Goal: Feedback & Contribution: Contribute content

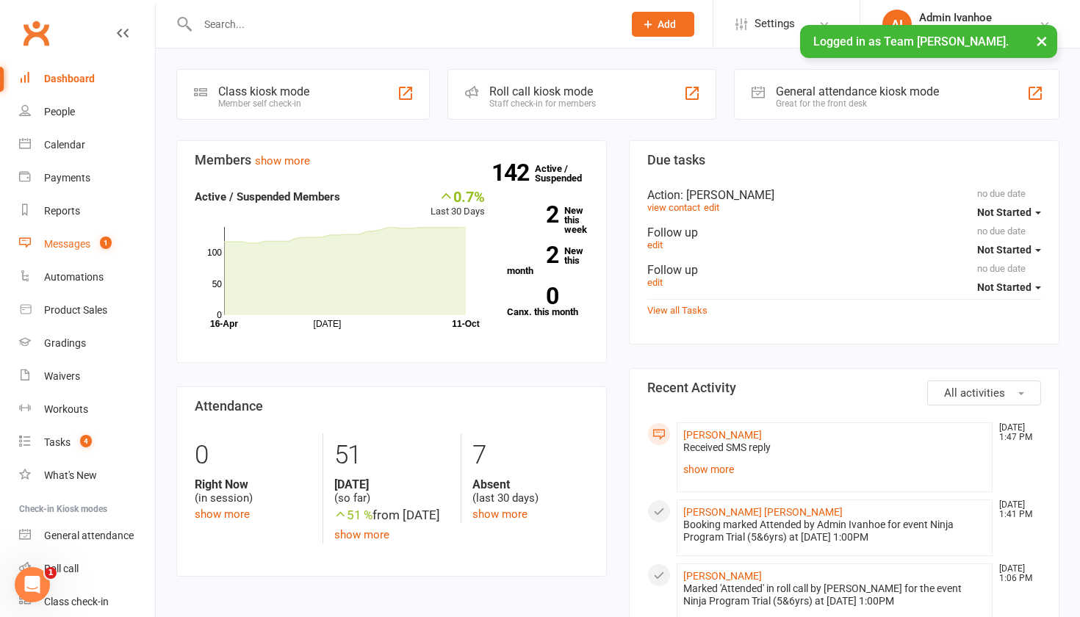
click at [80, 242] on div "Messages" at bounding box center [67, 244] width 46 height 12
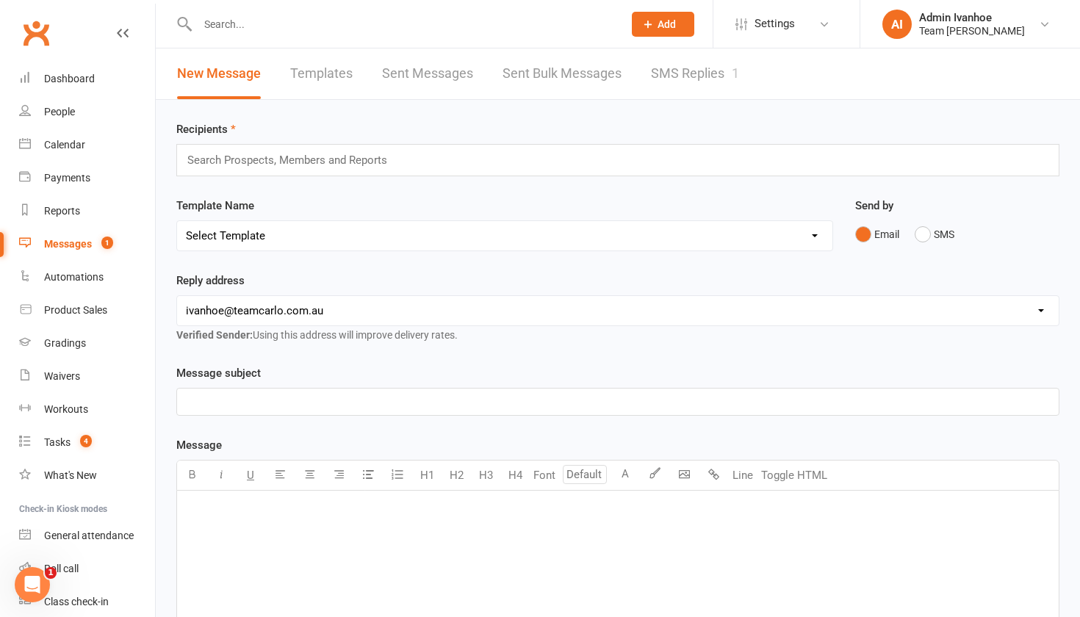
click at [670, 82] on link "SMS Replies 1" at bounding box center [695, 73] width 88 height 51
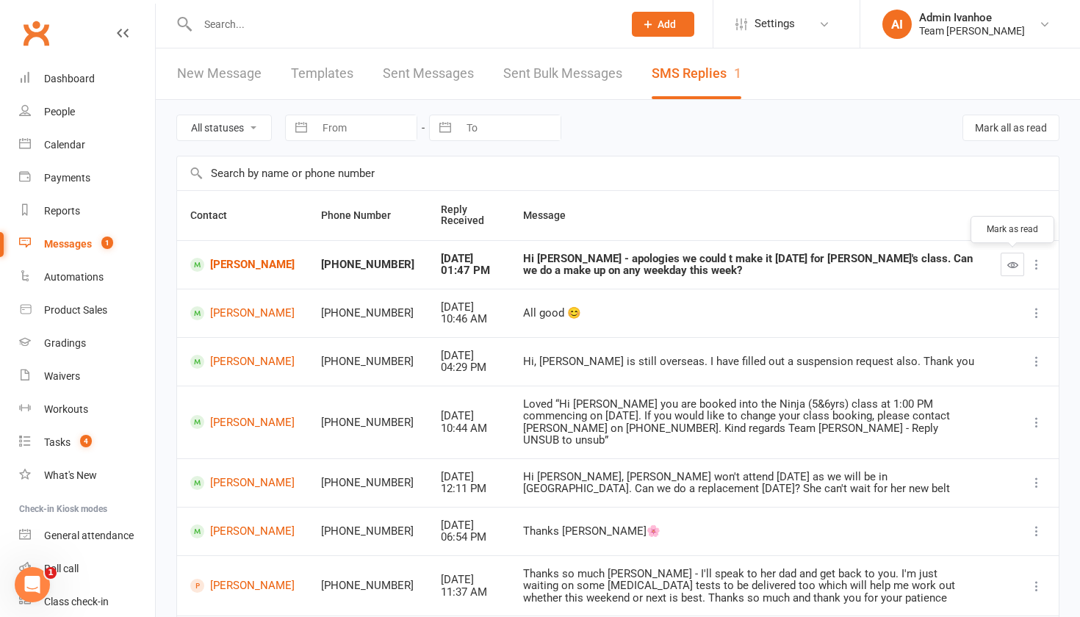
click at [1011, 264] on icon "button" at bounding box center [1012, 264] width 11 height 11
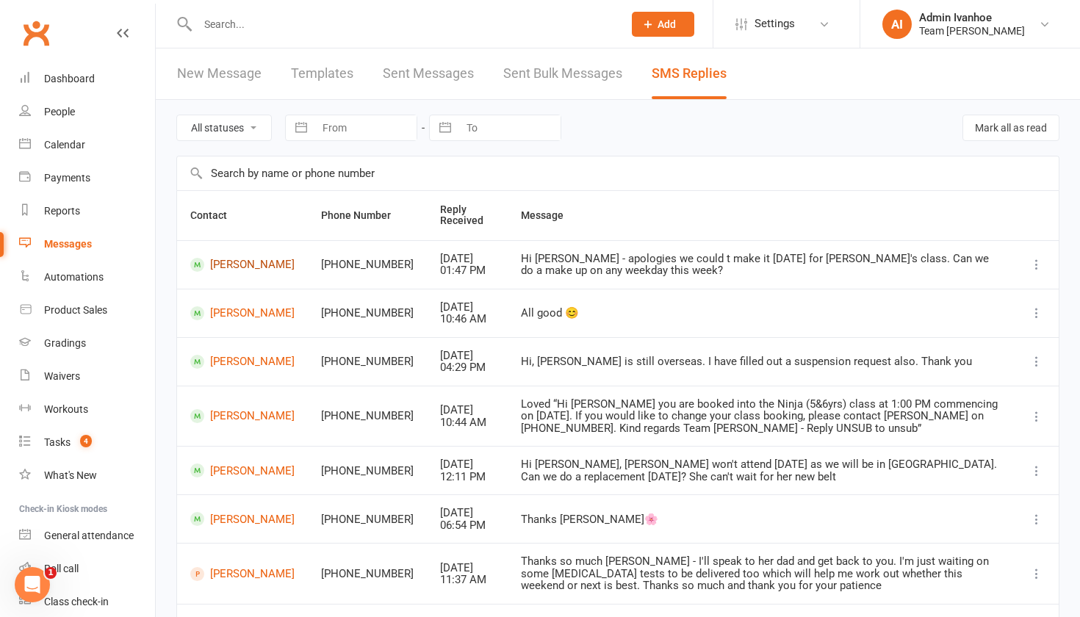
click at [229, 271] on link "[PERSON_NAME]" at bounding box center [242, 265] width 104 height 14
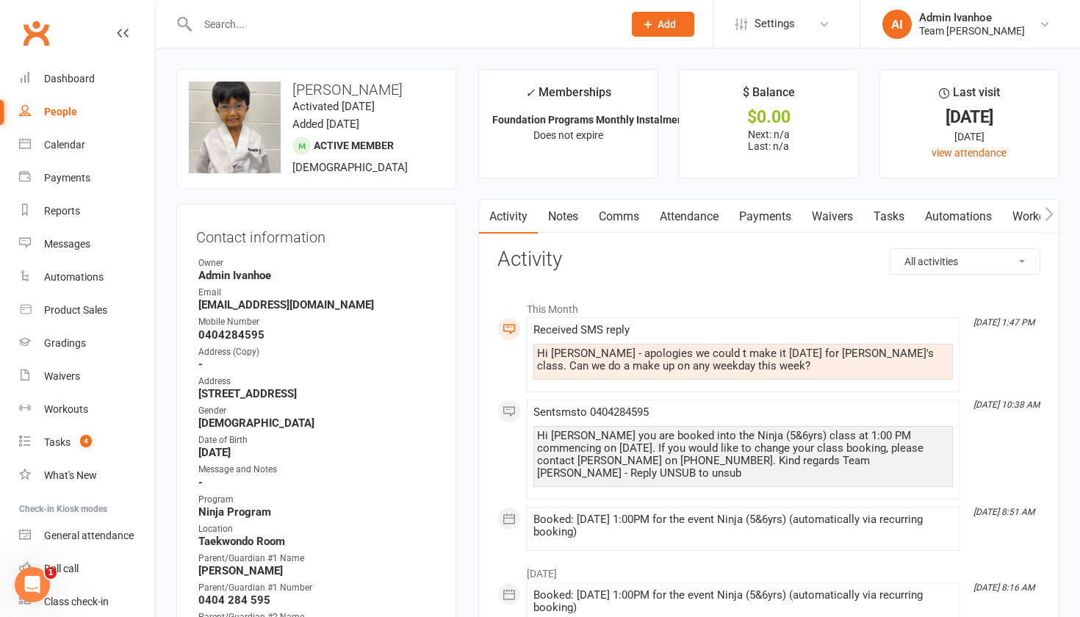
click at [615, 218] on link "Comms" at bounding box center [618, 217] width 61 height 34
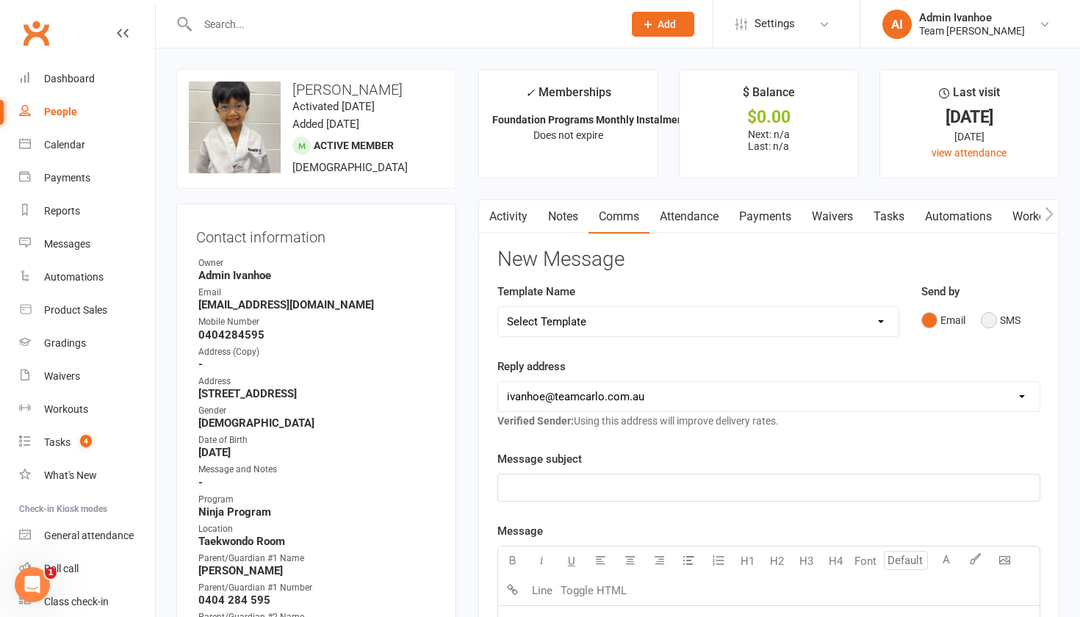
click at [990, 317] on button "SMS" at bounding box center [1000, 320] width 40 height 28
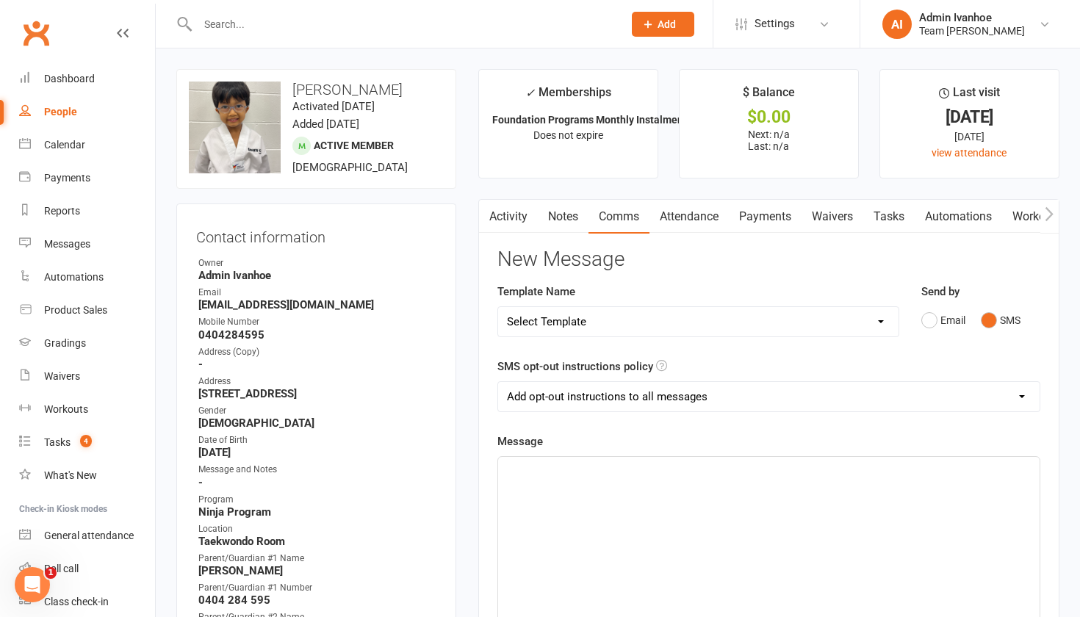
click at [600, 506] on div "﻿" at bounding box center [768, 567] width 541 height 220
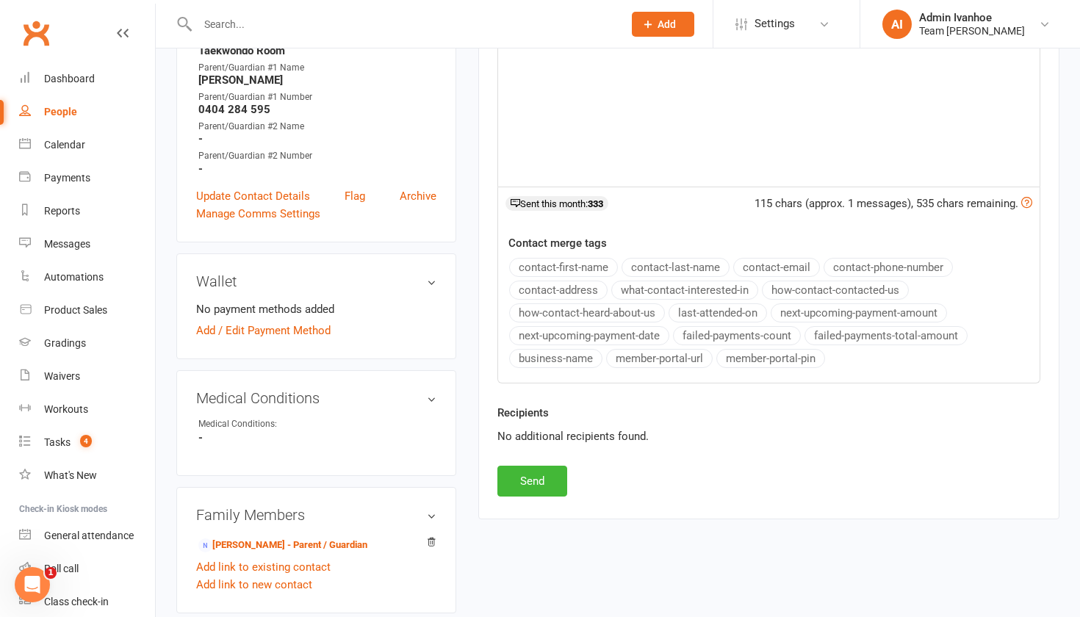
scroll to position [571, 0]
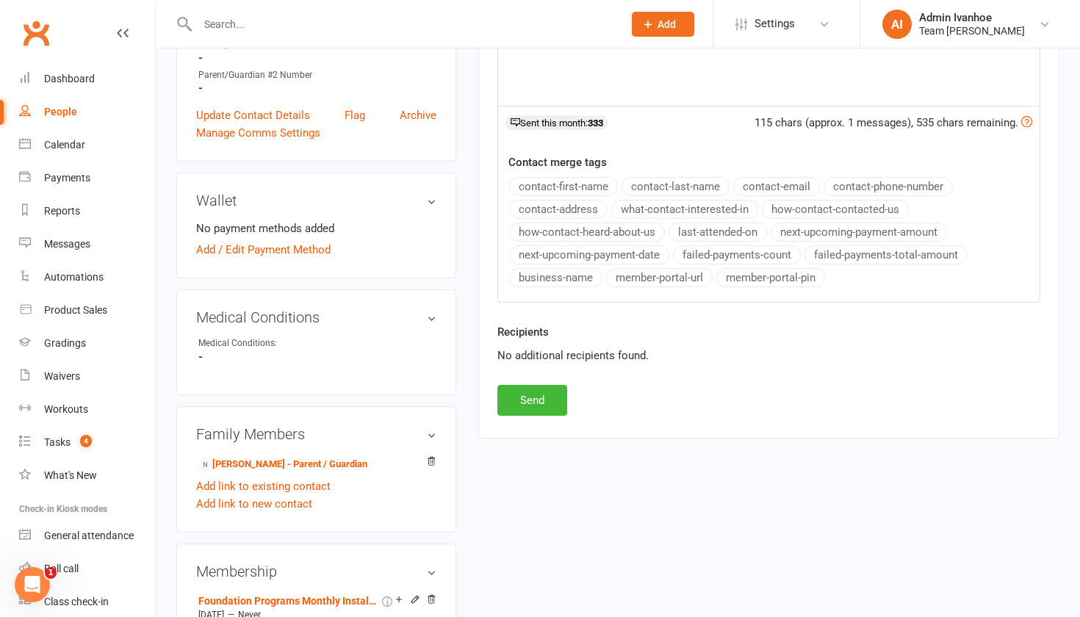
click at [536, 413] on div "Activity Notes Comms Attendance Payments Waivers Tasks Automations Workouts Gra…" at bounding box center [768, 33] width 581 height 810
click at [536, 410] on button "Send" at bounding box center [532, 400] width 70 height 31
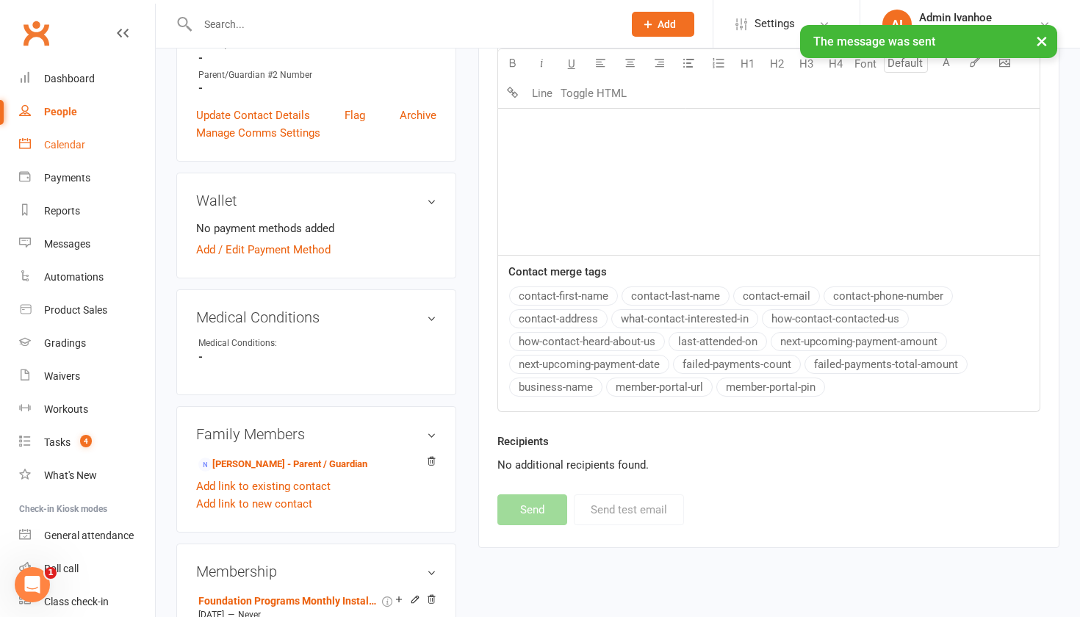
click at [65, 142] on div "Calendar" at bounding box center [64, 145] width 41 height 12
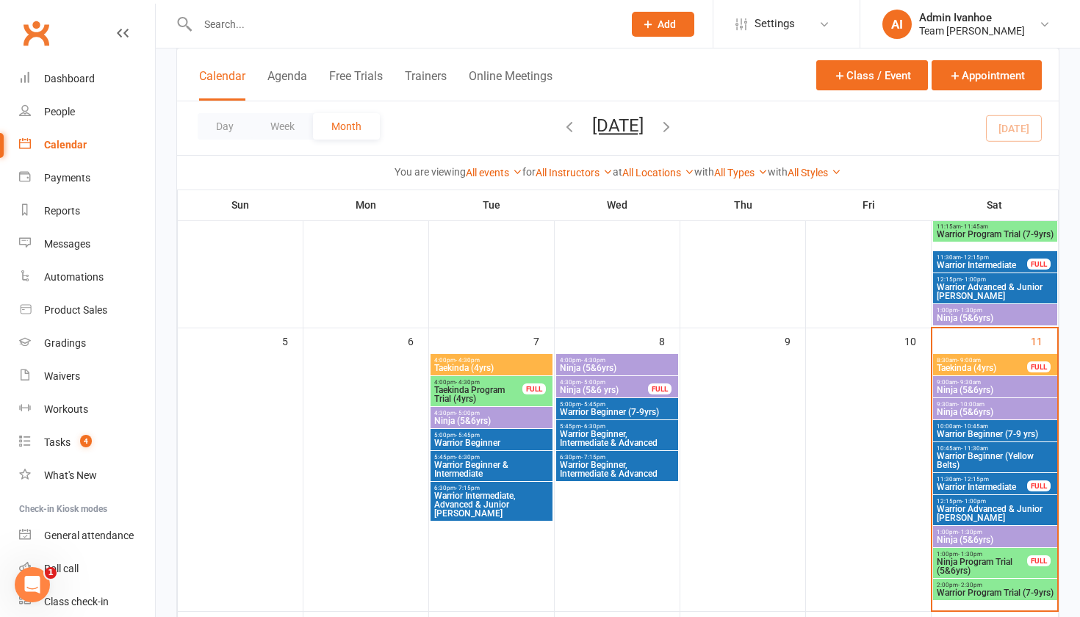
scroll to position [217, 0]
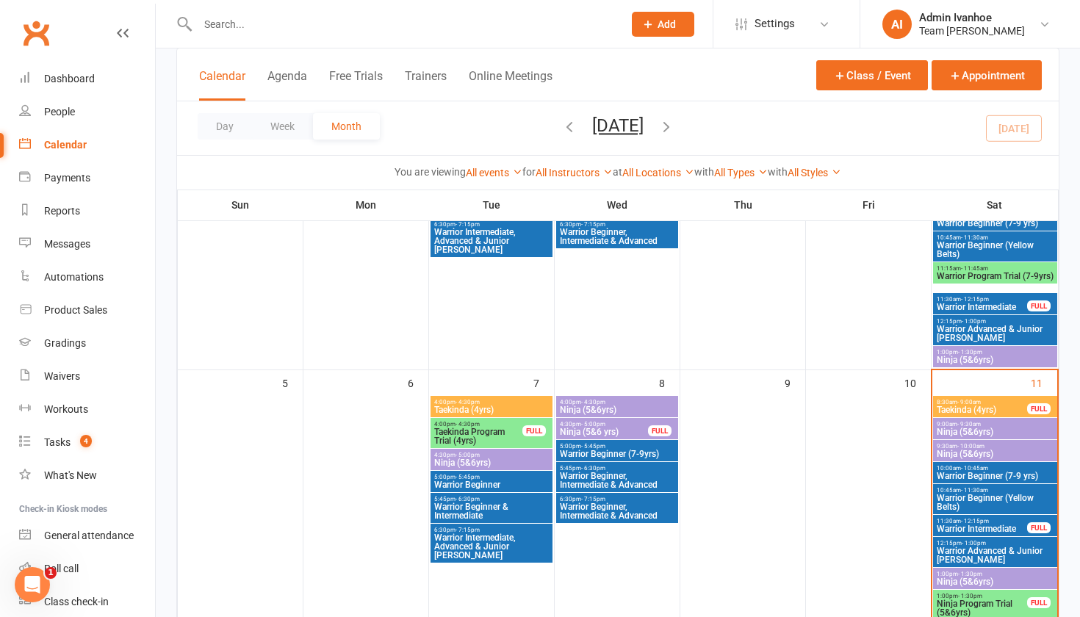
click at [955, 412] on span "Taekinda (4yrs)" at bounding box center [982, 409] width 92 height 9
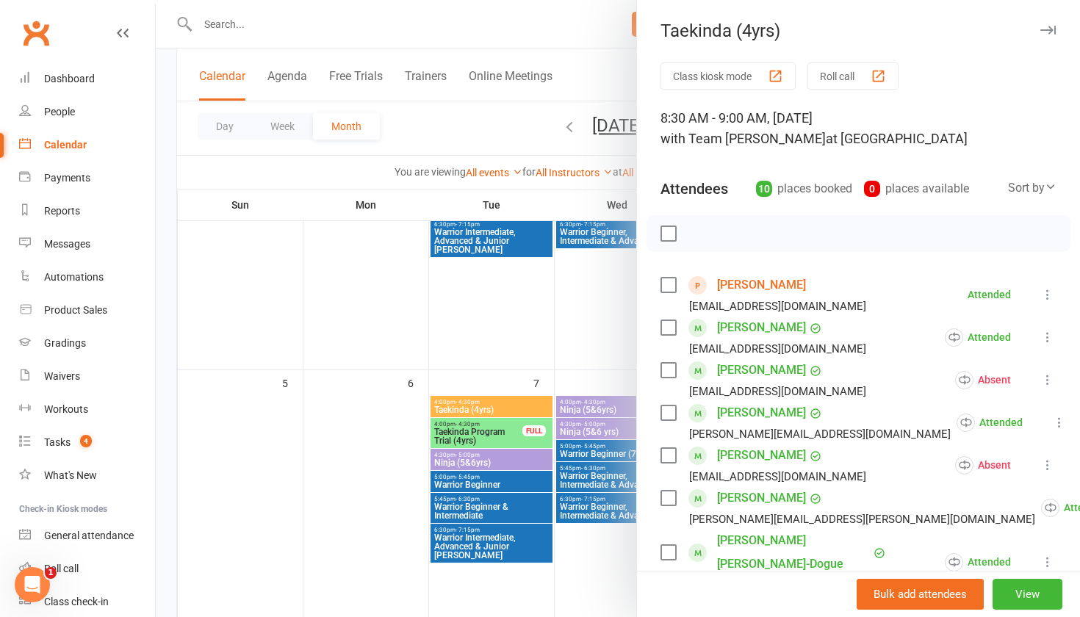
click at [854, 61] on div "Taekinda (4yrs) Class kiosk mode Roll call 8:30 AM - 9:00 AM, [DATE] with Team …" at bounding box center [858, 308] width 444 height 617
click at [855, 73] on button "Roll call" at bounding box center [852, 75] width 91 height 27
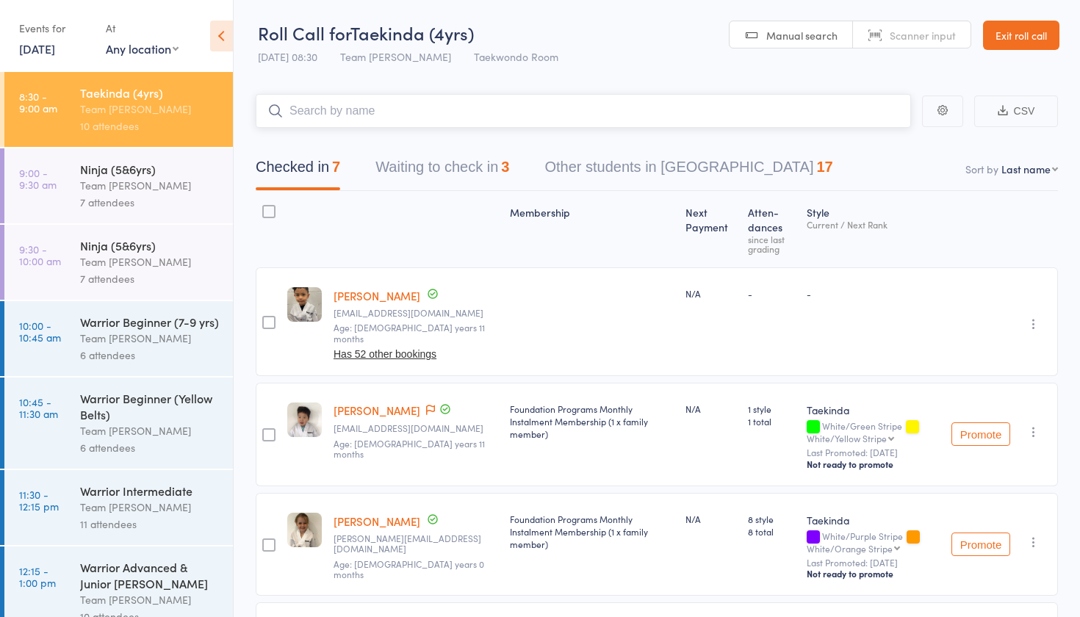
click at [453, 165] on button "Waiting to check in 3" at bounding box center [442, 170] width 134 height 39
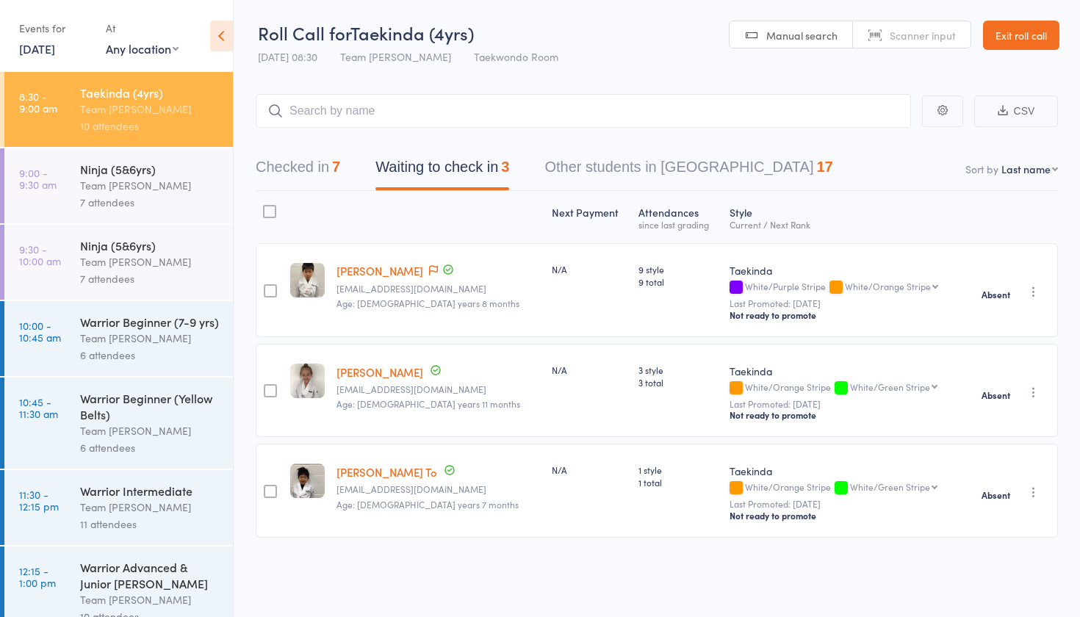
click at [193, 189] on div "Team [PERSON_NAME]" at bounding box center [150, 185] width 140 height 17
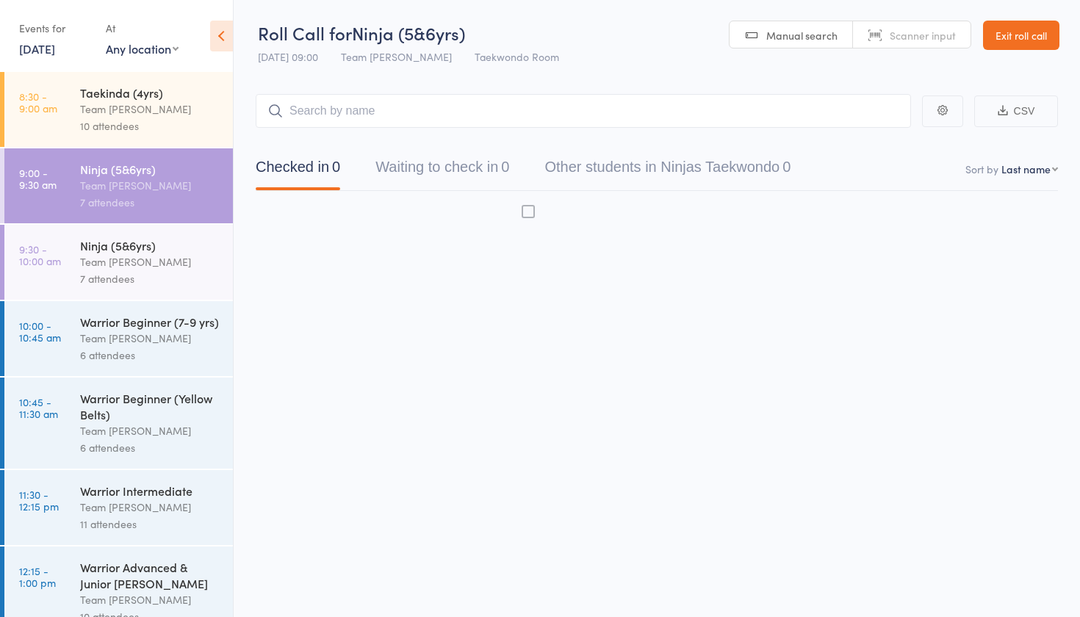
click at [173, 159] on div "Ninja (5&6yrs) Team Carlo Ivanhoe 7 attendees" at bounding box center [156, 185] width 153 height 75
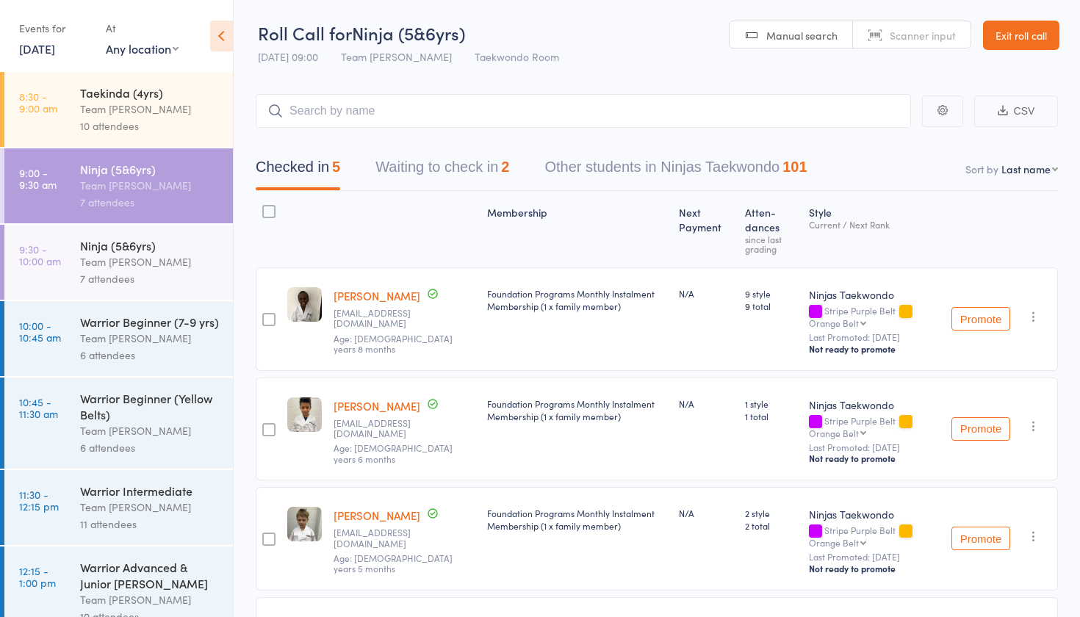
click at [420, 169] on button "Waiting to check in 2" at bounding box center [442, 170] width 134 height 39
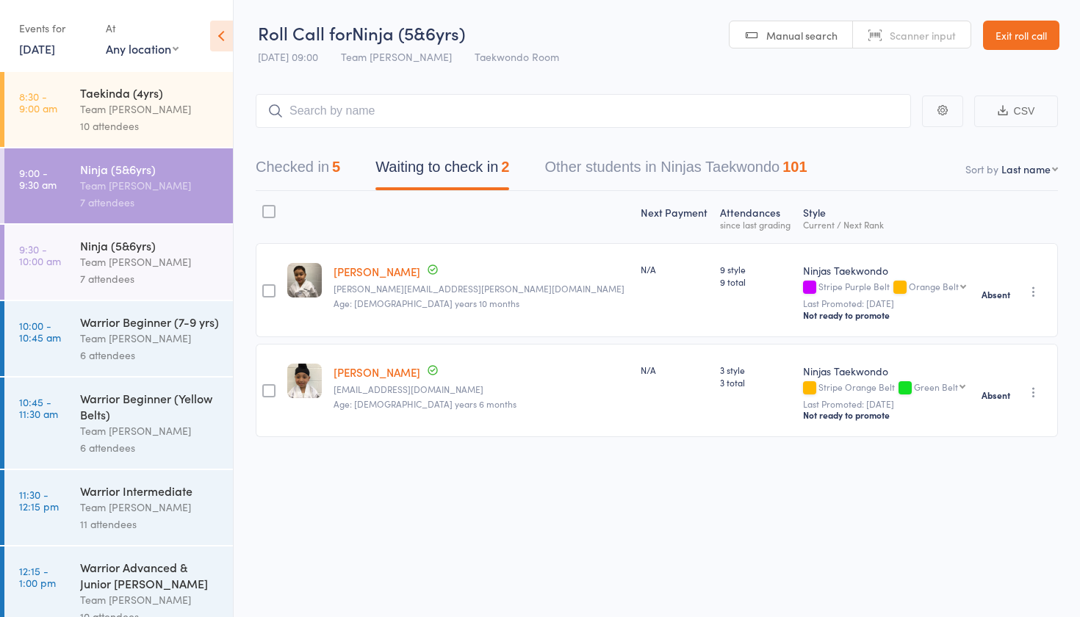
click at [82, 275] on div "7 attendees" at bounding box center [150, 278] width 140 height 17
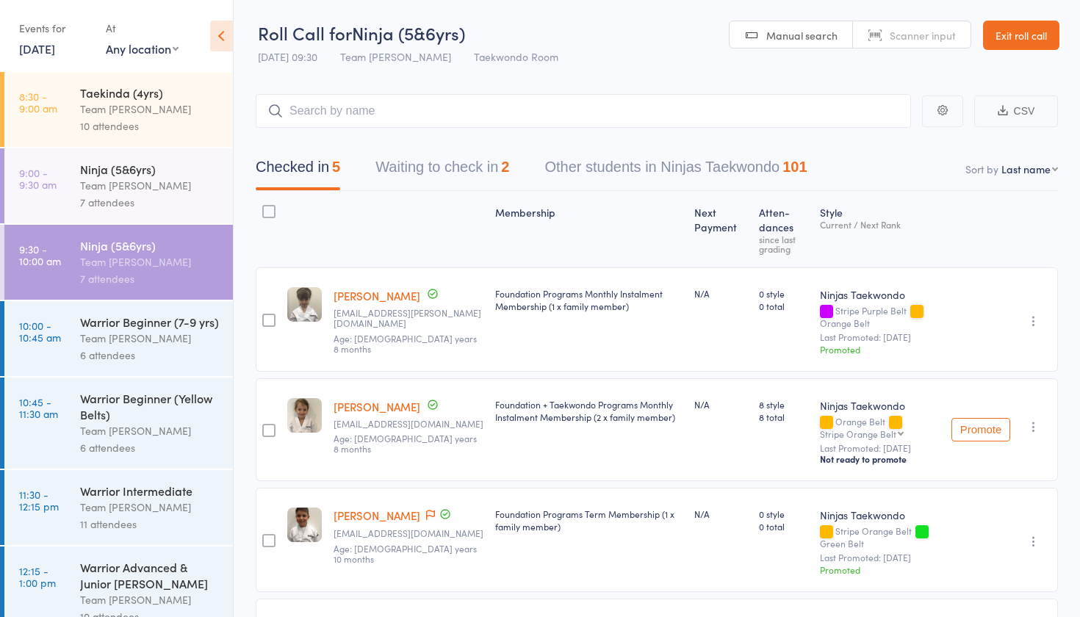
click at [433, 162] on button "Waiting to check in 2" at bounding box center [442, 170] width 134 height 39
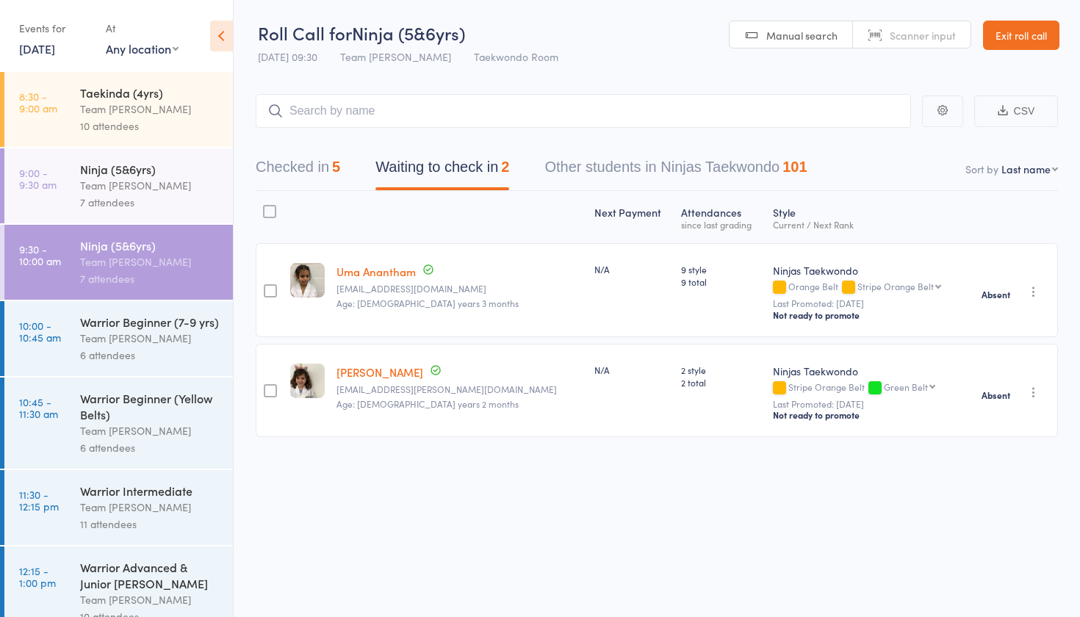
click at [142, 350] on div "6 attendees" at bounding box center [150, 355] width 140 height 17
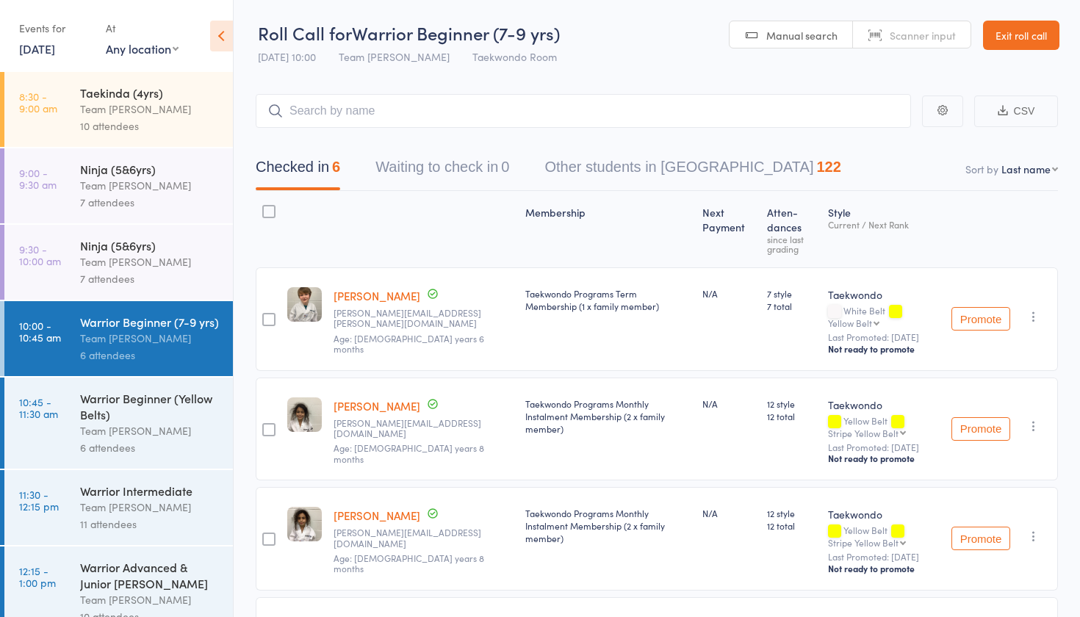
click at [448, 168] on button "Waiting to check in 0" at bounding box center [442, 170] width 134 height 39
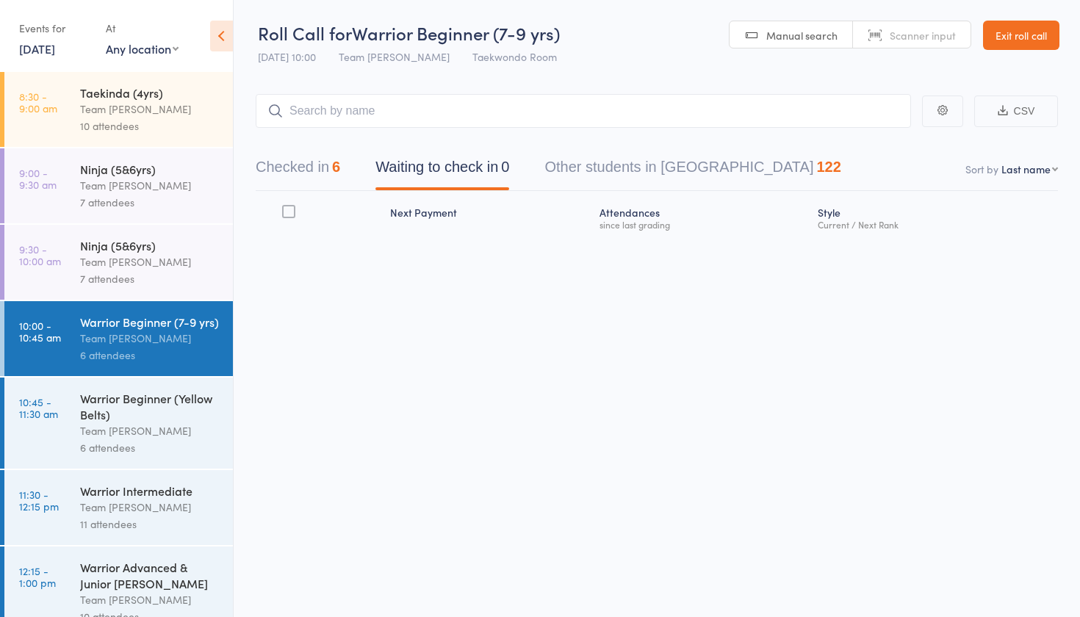
click at [203, 412] on div "Warrior Beginner (Yellow Belts)" at bounding box center [150, 406] width 140 height 32
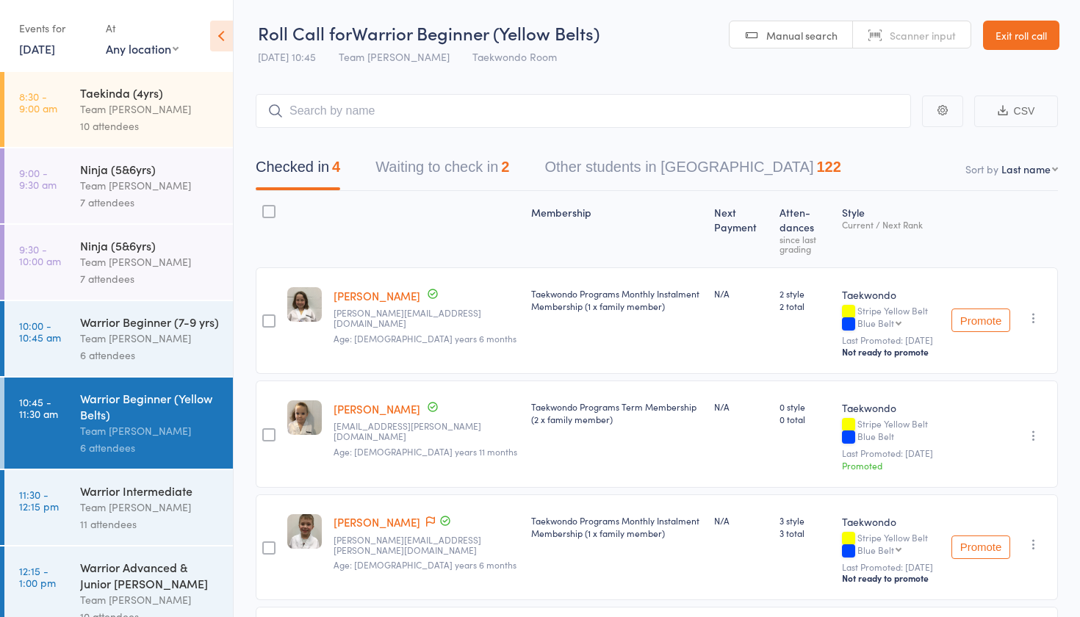
click at [418, 179] on button "Waiting to check in 2" at bounding box center [442, 170] width 134 height 39
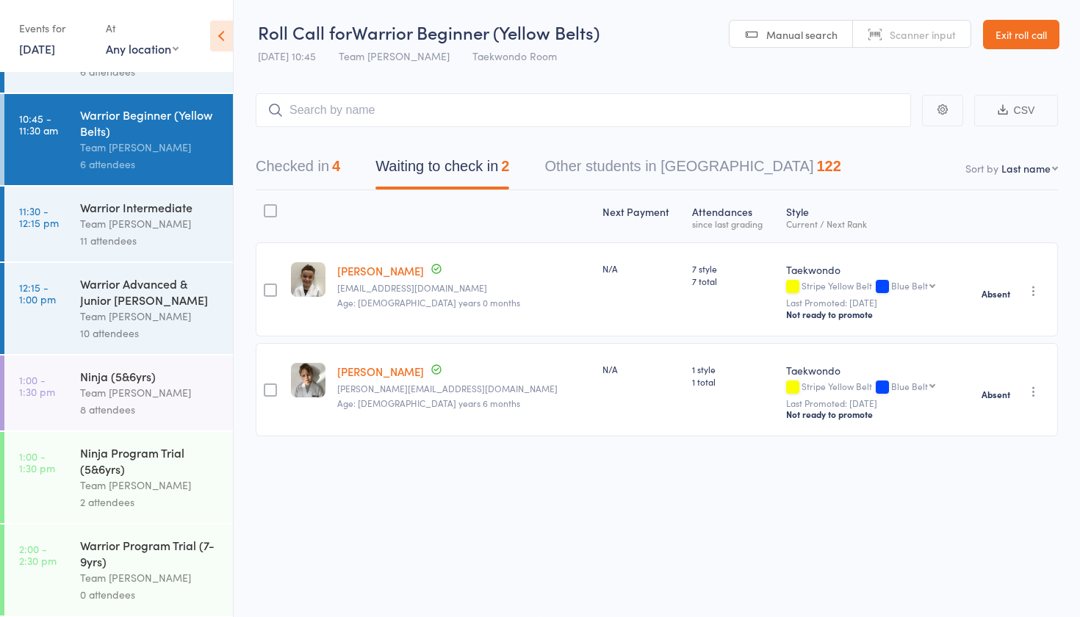
scroll to position [10, 0]
click at [183, 234] on div "11 attendees" at bounding box center [150, 240] width 140 height 17
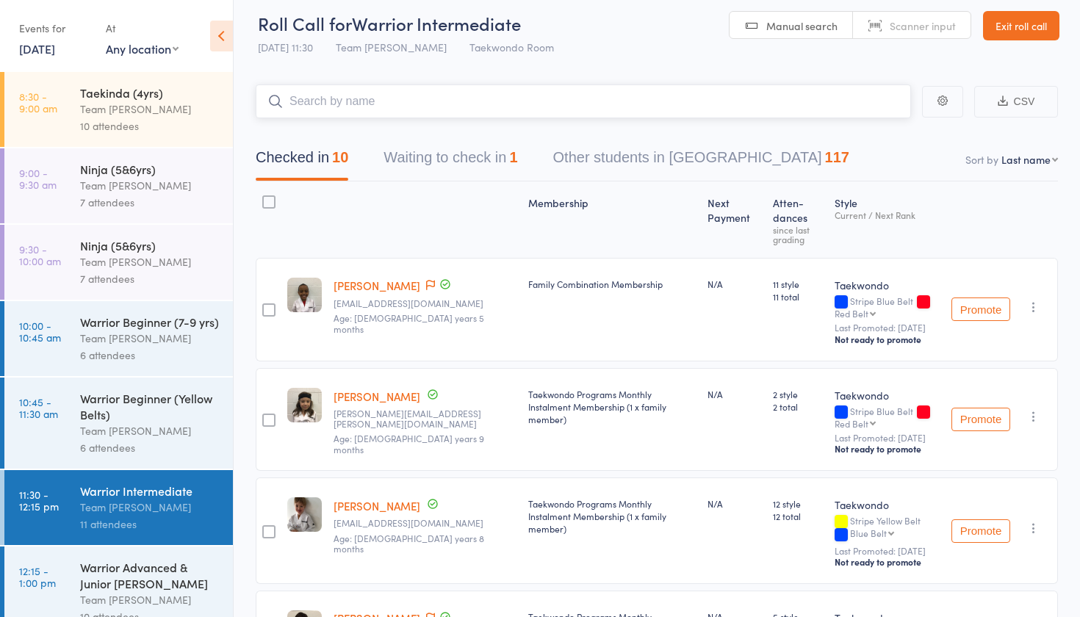
click at [429, 163] on button "Waiting to check in 1" at bounding box center [450, 161] width 134 height 39
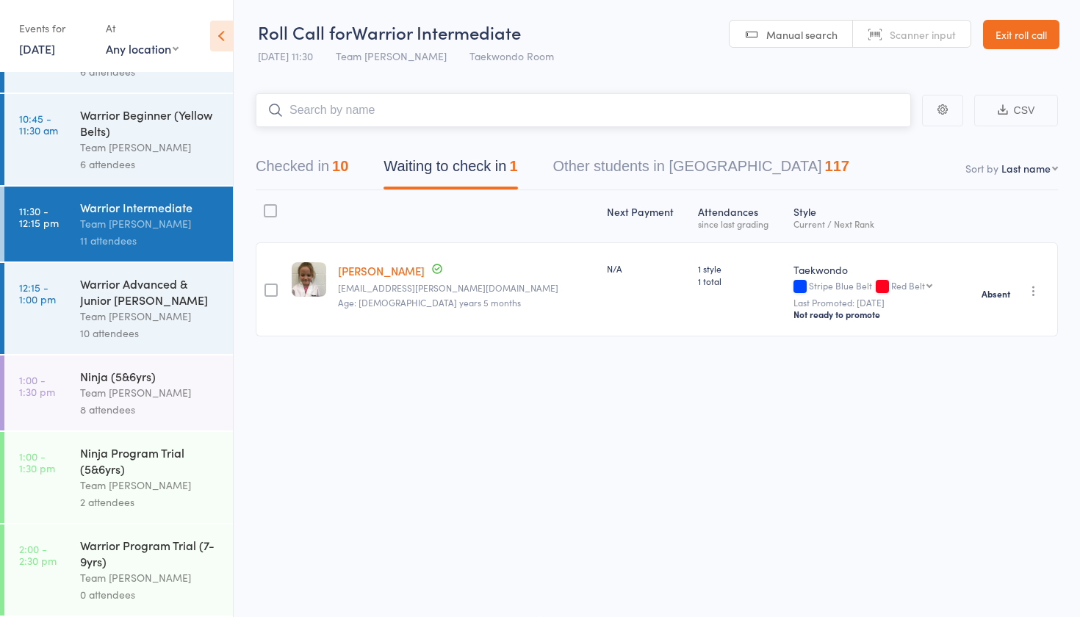
scroll to position [10, 0]
click at [124, 298] on div "Warrior Advanced & Junior [PERSON_NAME]" at bounding box center [150, 291] width 140 height 32
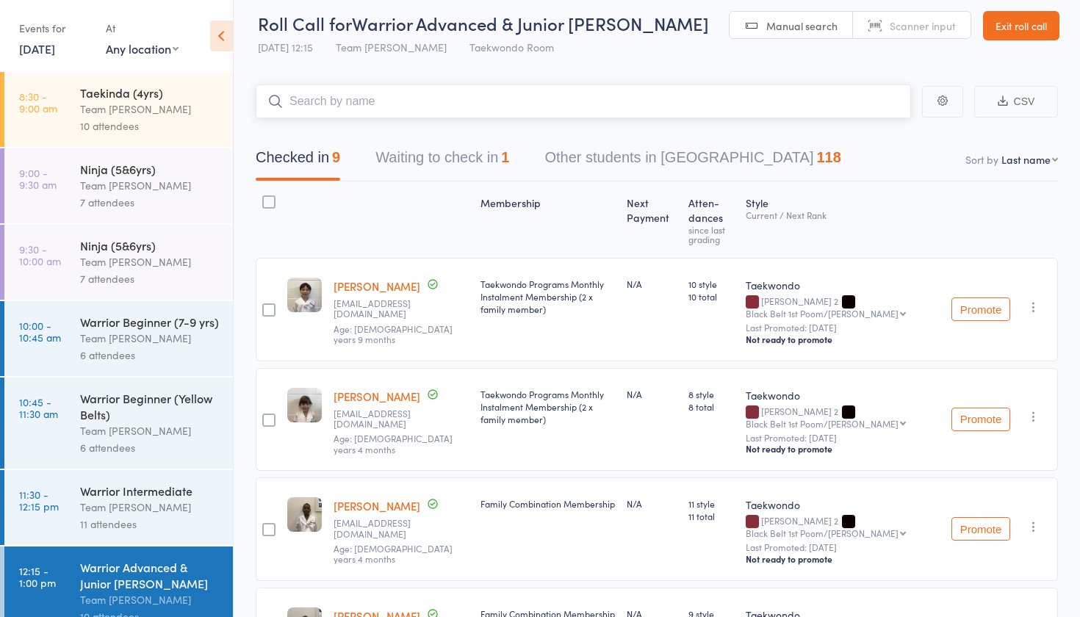
click at [455, 157] on button "Waiting to check in 1" at bounding box center [442, 161] width 134 height 39
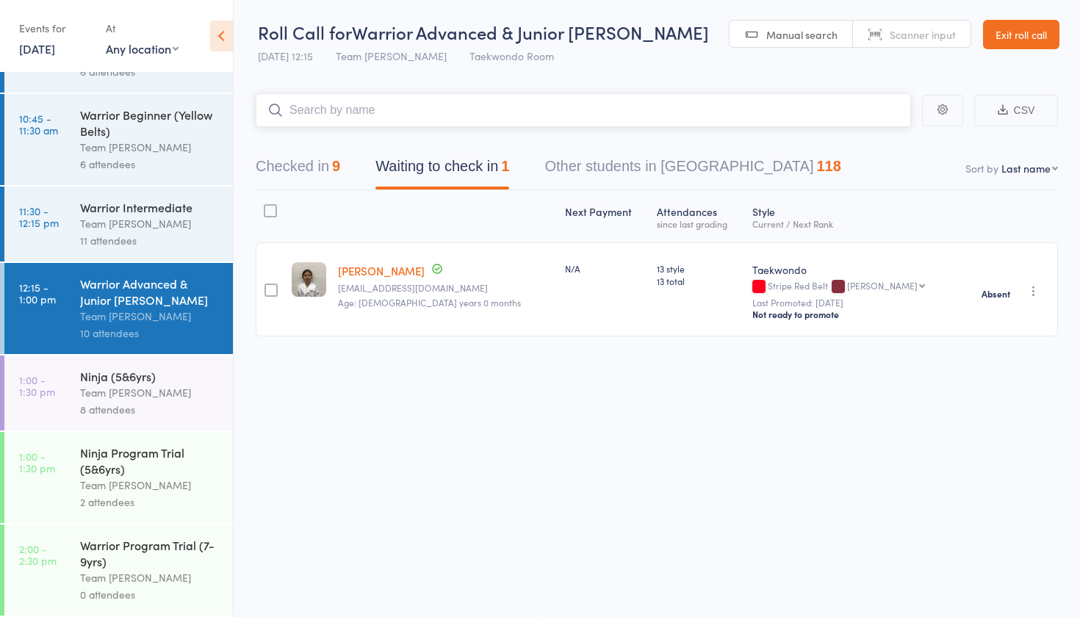
scroll to position [10, 0]
click at [90, 418] on div "Ninja (5&6yrs) Team Carlo Ivanhoe 8 attendees" at bounding box center [156, 392] width 153 height 75
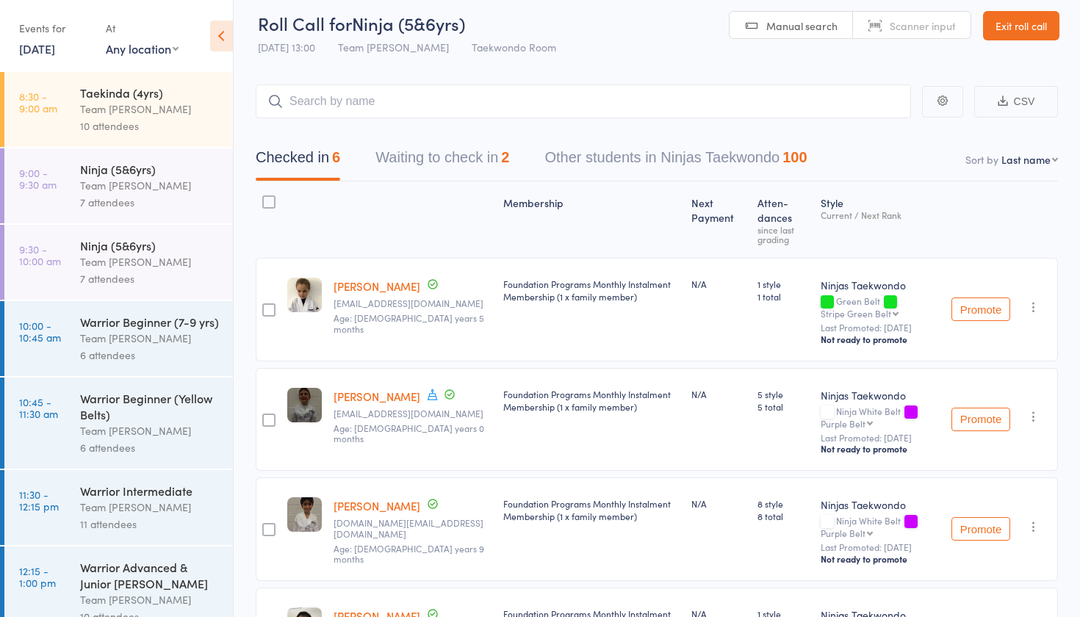
click at [450, 158] on button "Waiting to check in 2" at bounding box center [442, 161] width 134 height 39
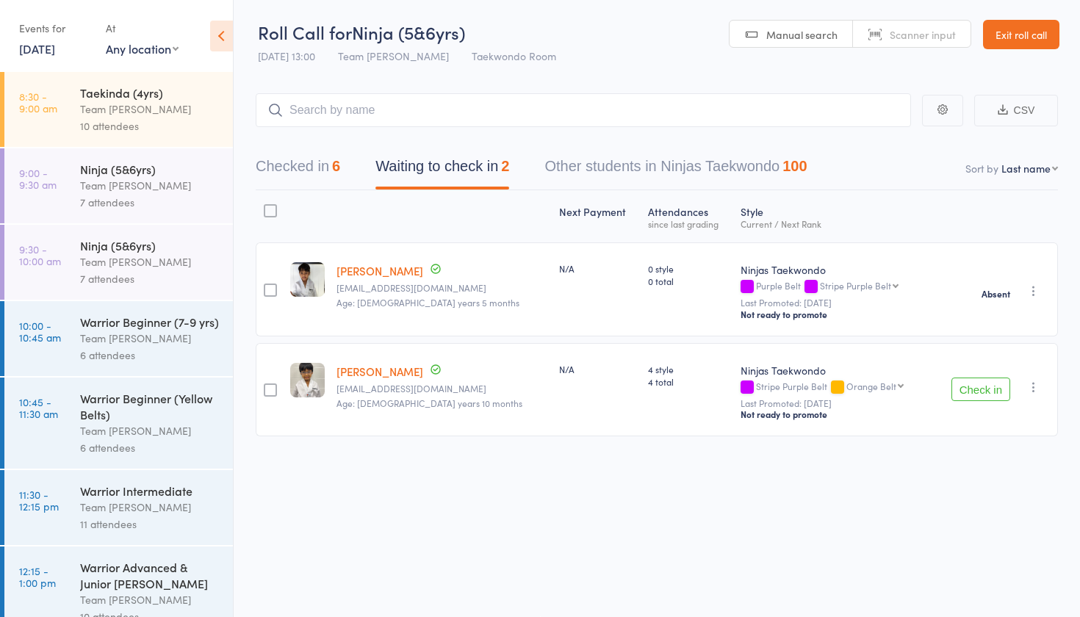
click at [1030, 380] on icon "button" at bounding box center [1033, 387] width 15 height 15
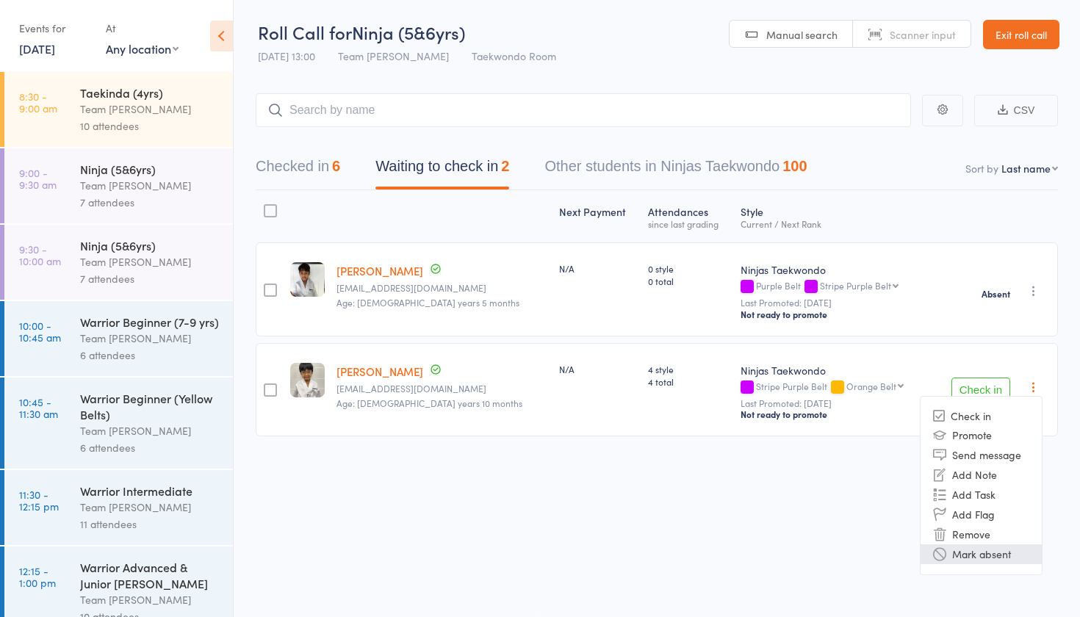
click at [969, 544] on li "Mark absent" at bounding box center [980, 554] width 121 height 20
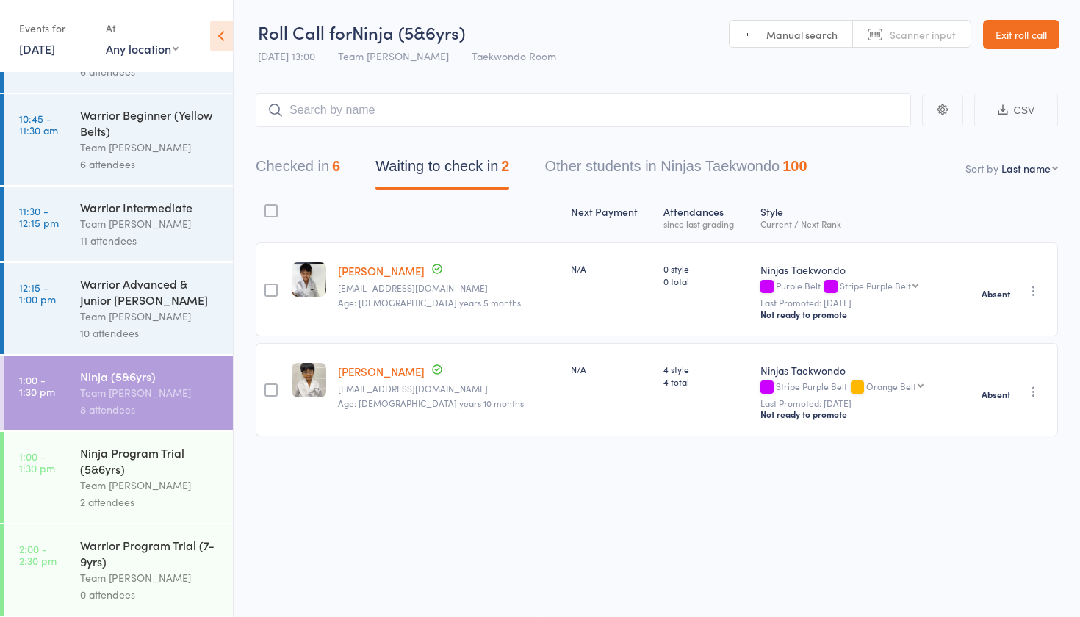
scroll to position [283, 0]
click at [137, 474] on div "Ninja Program Trial (5&6yrs)" at bounding box center [150, 460] width 140 height 32
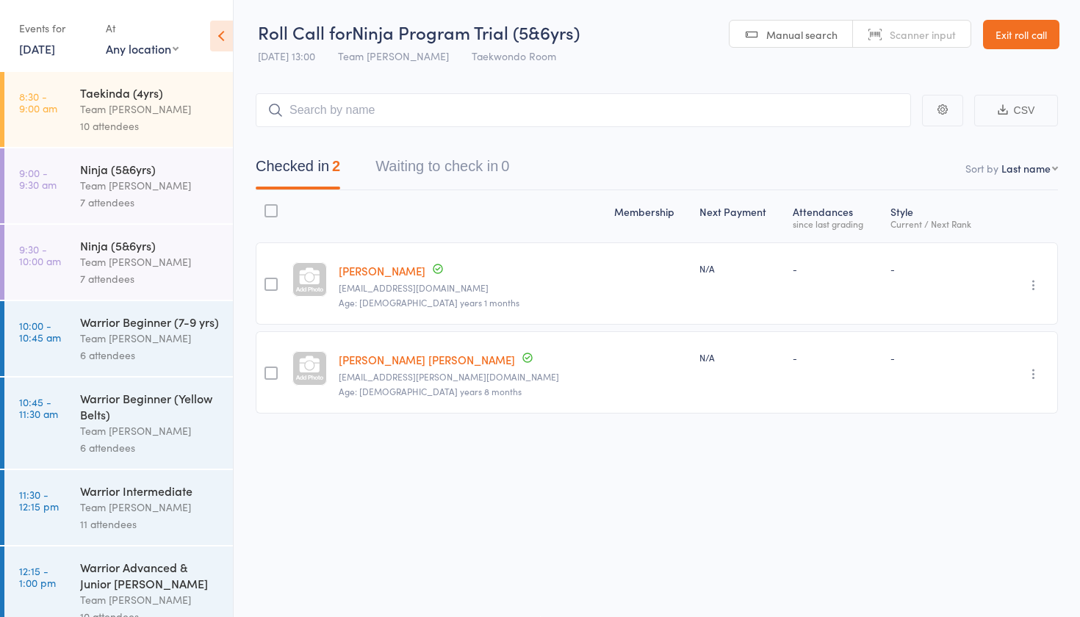
click at [355, 263] on link "[PERSON_NAME]" at bounding box center [382, 270] width 87 height 15
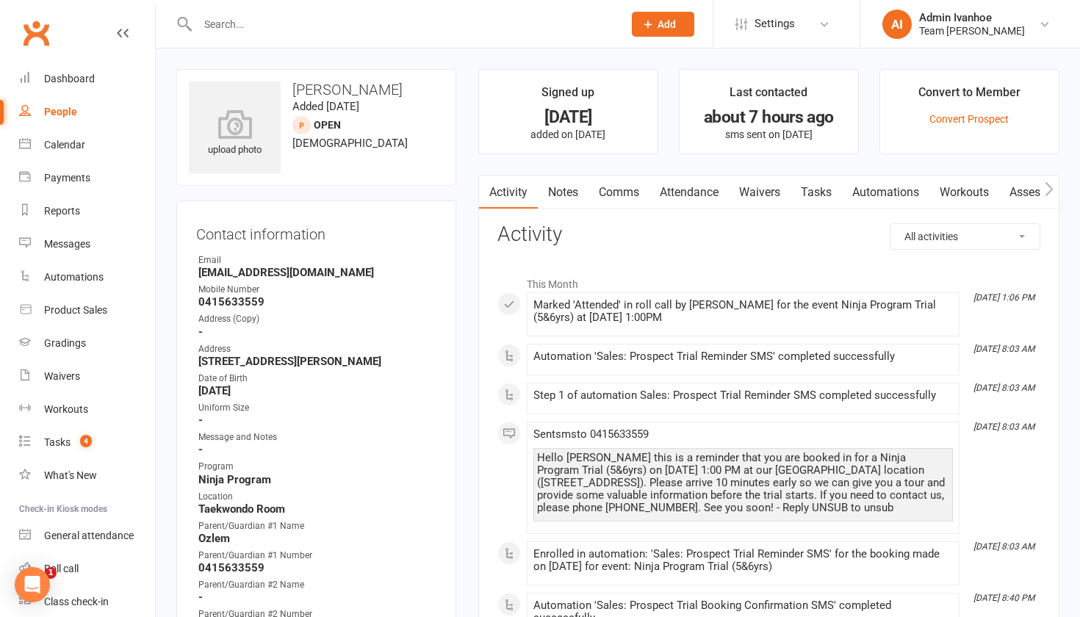
click at [571, 192] on link "Notes" at bounding box center [563, 193] width 51 height 34
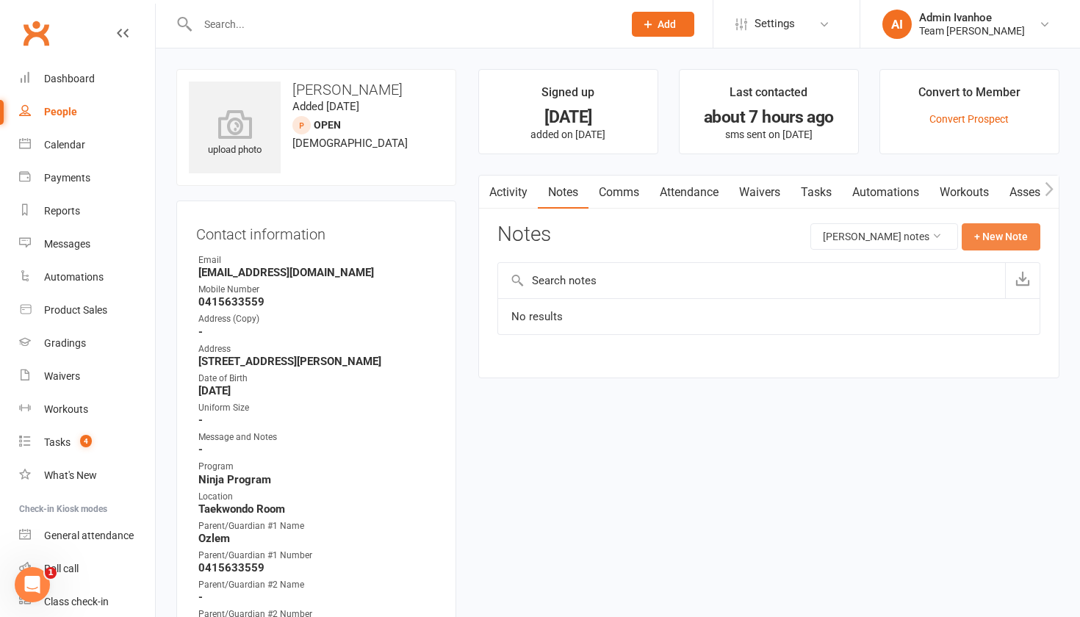
click at [1016, 234] on button "+ New Note" at bounding box center [1000, 236] width 79 height 26
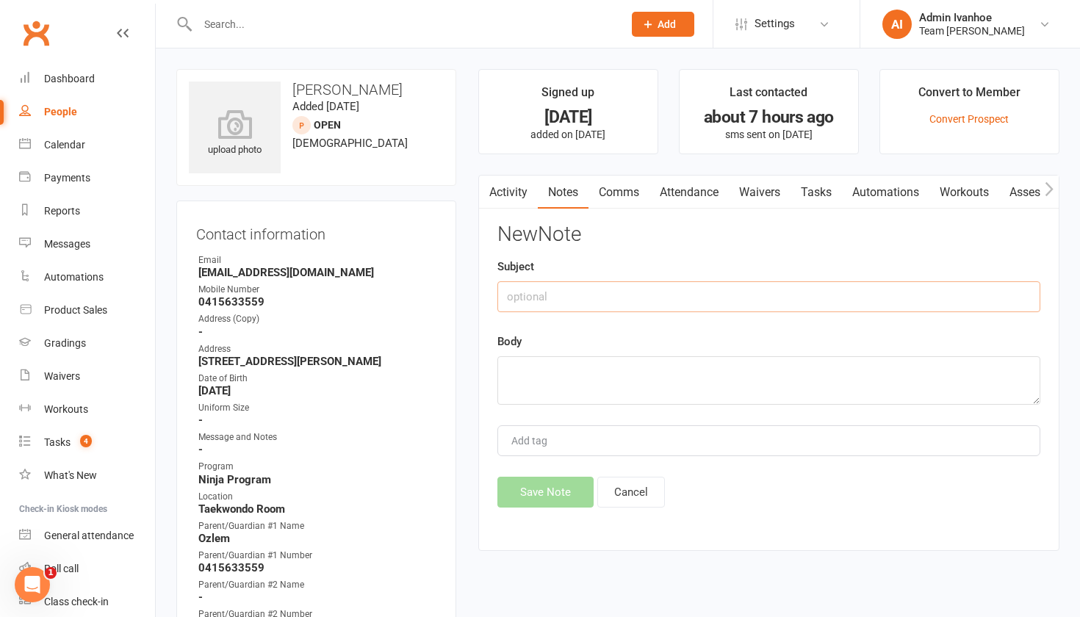
click at [648, 298] on input "text" at bounding box center [768, 296] width 543 height 31
type input "Trial notes #1"
click at [606, 375] on textarea at bounding box center [768, 380] width 543 height 48
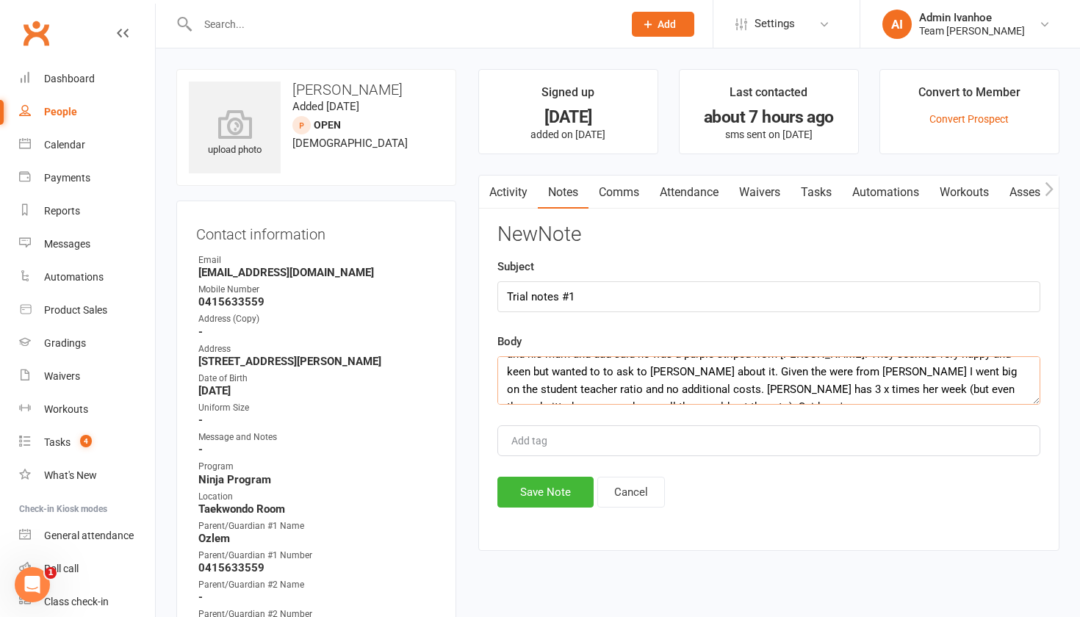
scroll to position [45, 0]
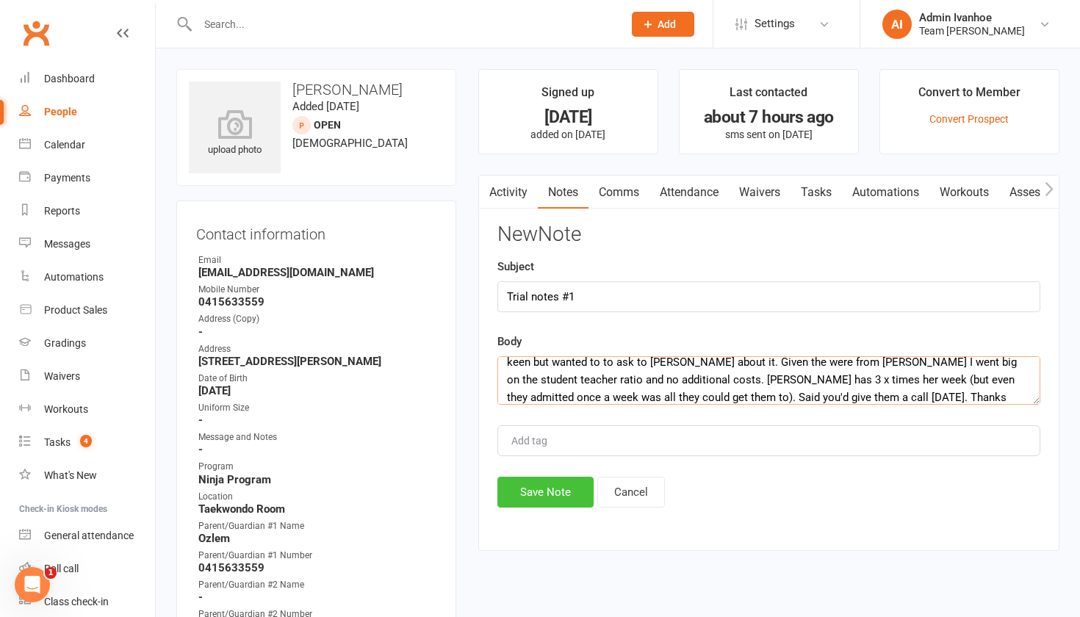
type textarea "Rory was a little late but cam into class sort of ok :). One he started he was …"
click at [535, 487] on button "Save Note" at bounding box center [545, 492] width 96 height 31
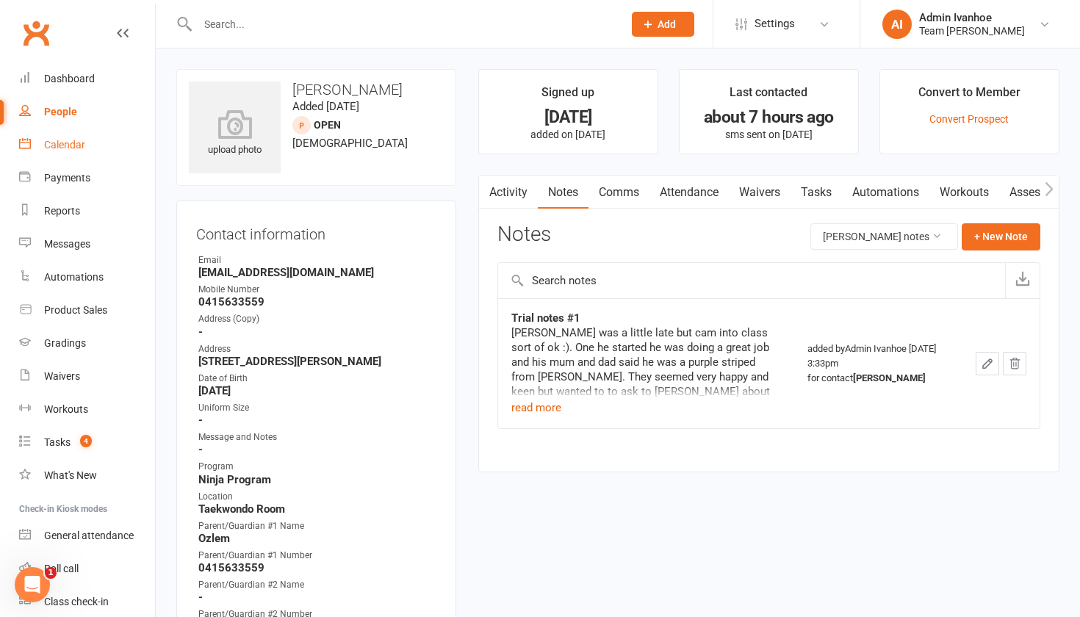
click at [57, 142] on div "Calendar" at bounding box center [64, 145] width 41 height 12
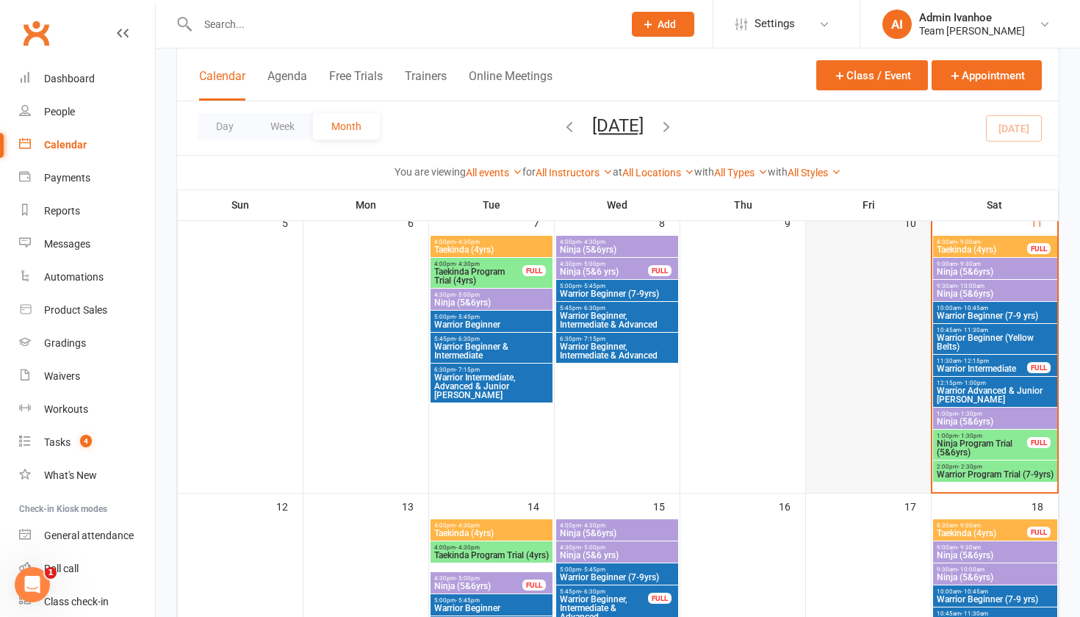
scroll to position [398, 0]
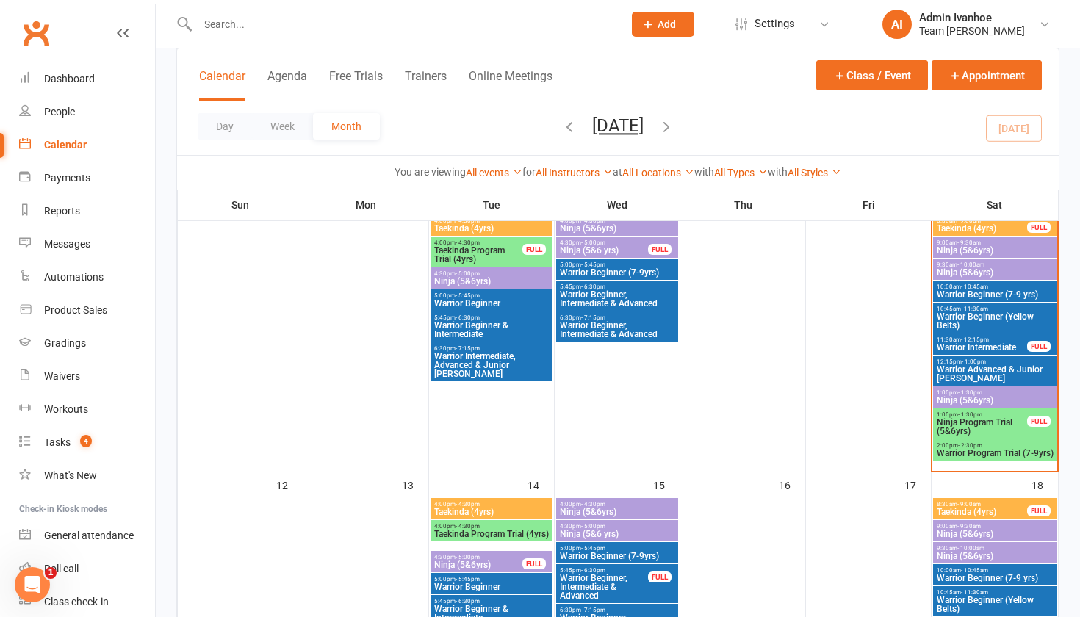
click at [961, 426] on span "Ninja Program Trial (5&6yrs)" at bounding box center [982, 427] width 92 height 18
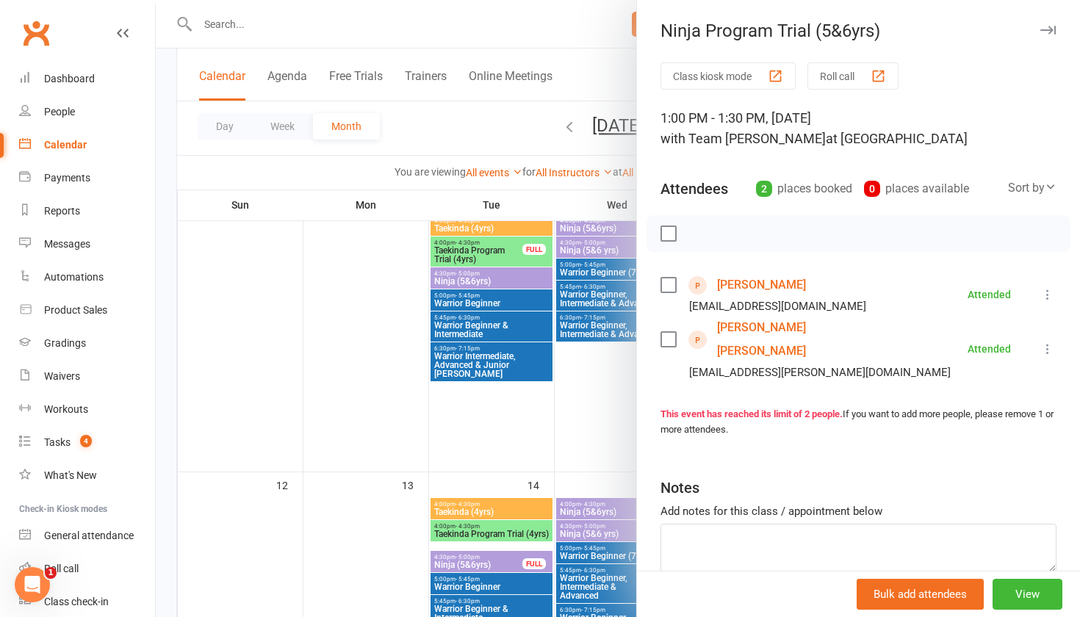
click at [777, 328] on link "[PERSON_NAME] [PERSON_NAME]" at bounding box center [801, 339] width 169 height 47
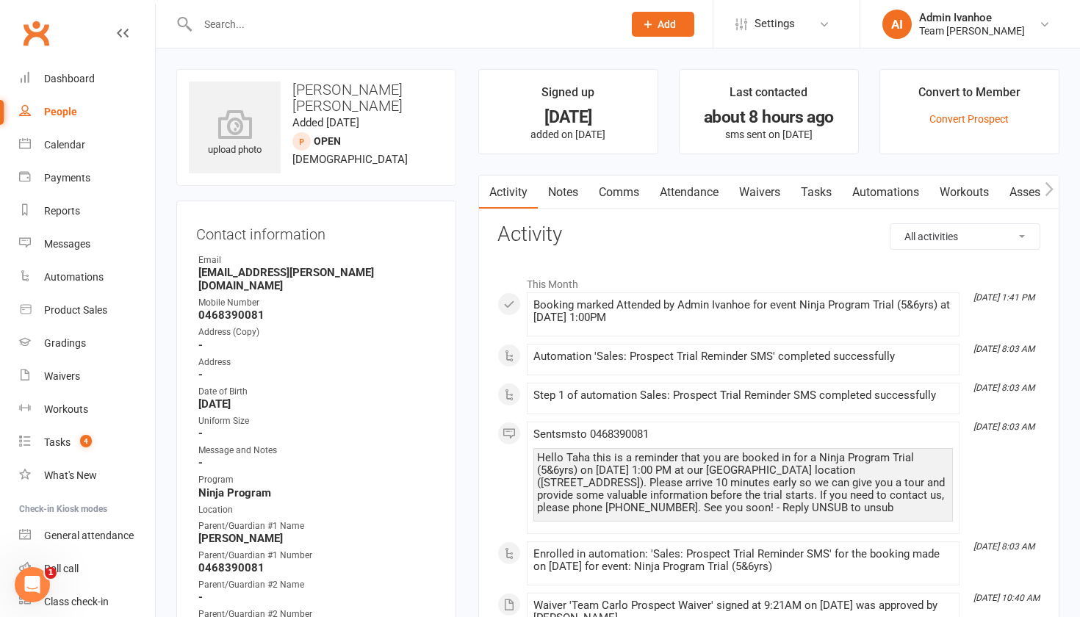
click at [559, 192] on link "Notes" at bounding box center [563, 193] width 51 height 34
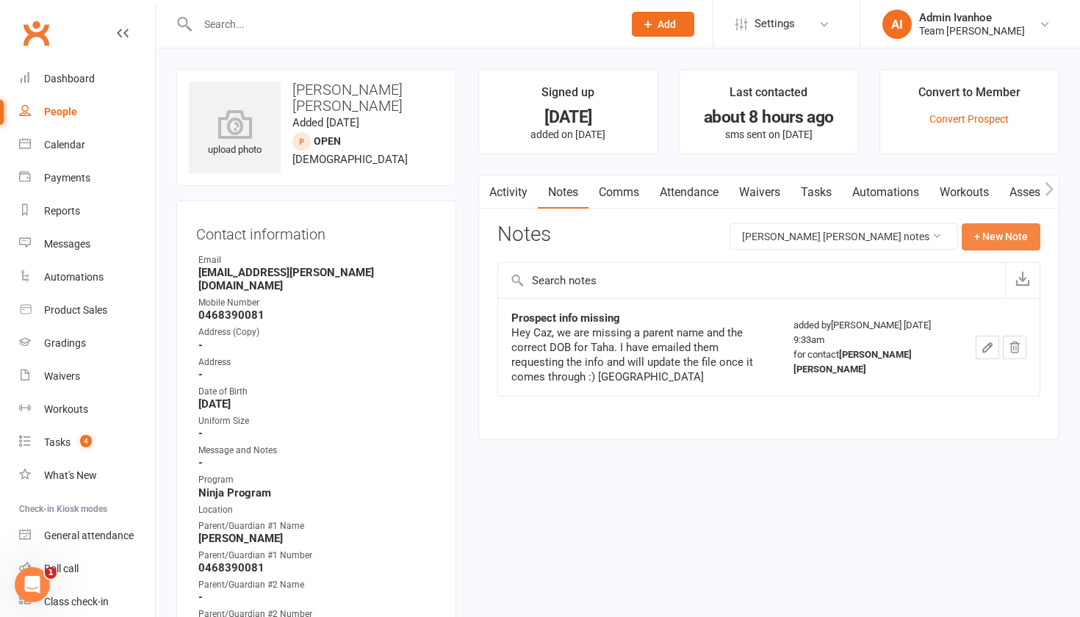
click at [994, 226] on button "+ New Note" at bounding box center [1000, 236] width 79 height 26
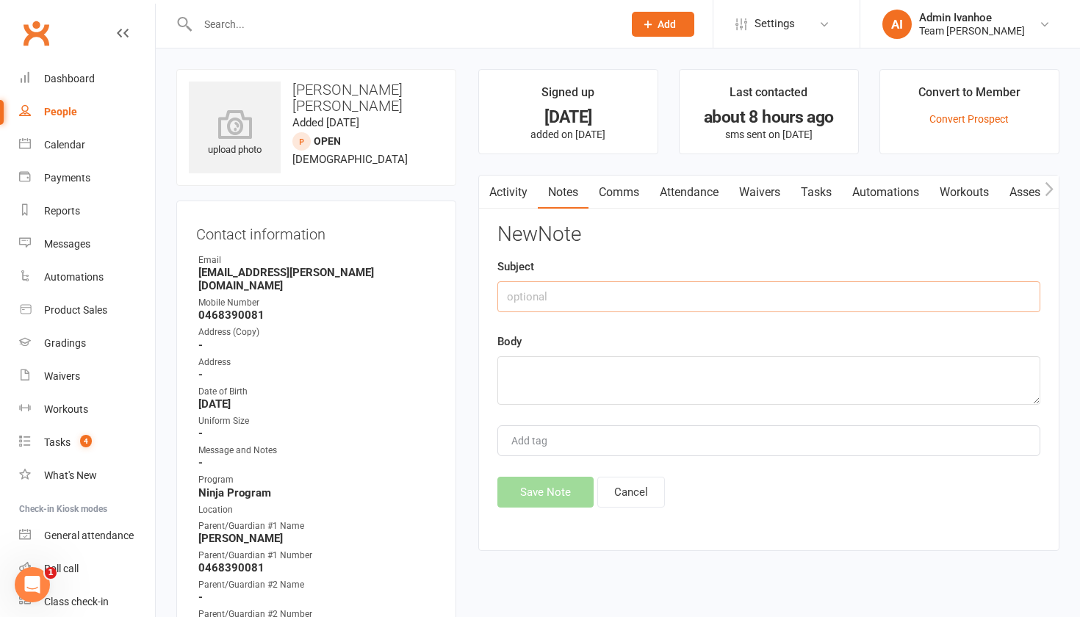
click at [607, 289] on input "text" at bounding box center [768, 296] width 543 height 31
type input "Trial notes #1"
drag, startPoint x: 568, startPoint y: 377, endPoint x: 568, endPoint y: 366, distance: 11.0
click at [568, 377] on textarea at bounding box center [768, 380] width 543 height 48
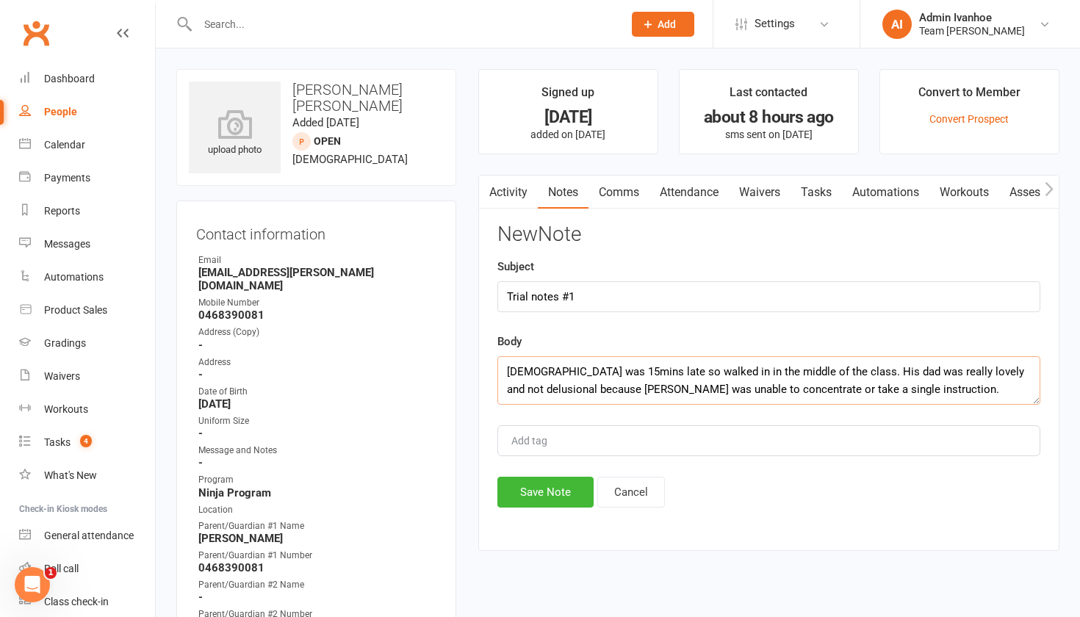
click at [676, 371] on textarea "Taha was 15mins late so walked in in the middle of the class. His dad was reall…" at bounding box center [768, 380] width 543 height 48
click at [905, 385] on textarea "Taha was 15mins late so walked in, in the middle of the class. His dad was real…" at bounding box center [768, 380] width 543 height 48
click at [568, 372] on textarea "Taha was 15mins late so walked in, in the middle of the class. His dad was real…" at bounding box center [768, 380] width 543 height 48
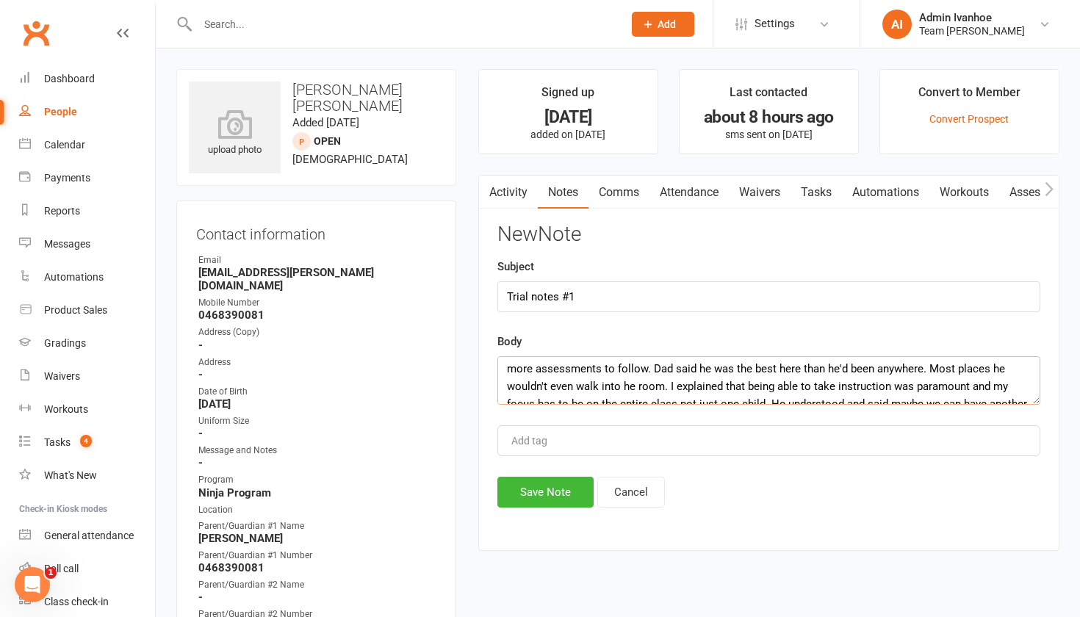
scroll to position [42, 0]
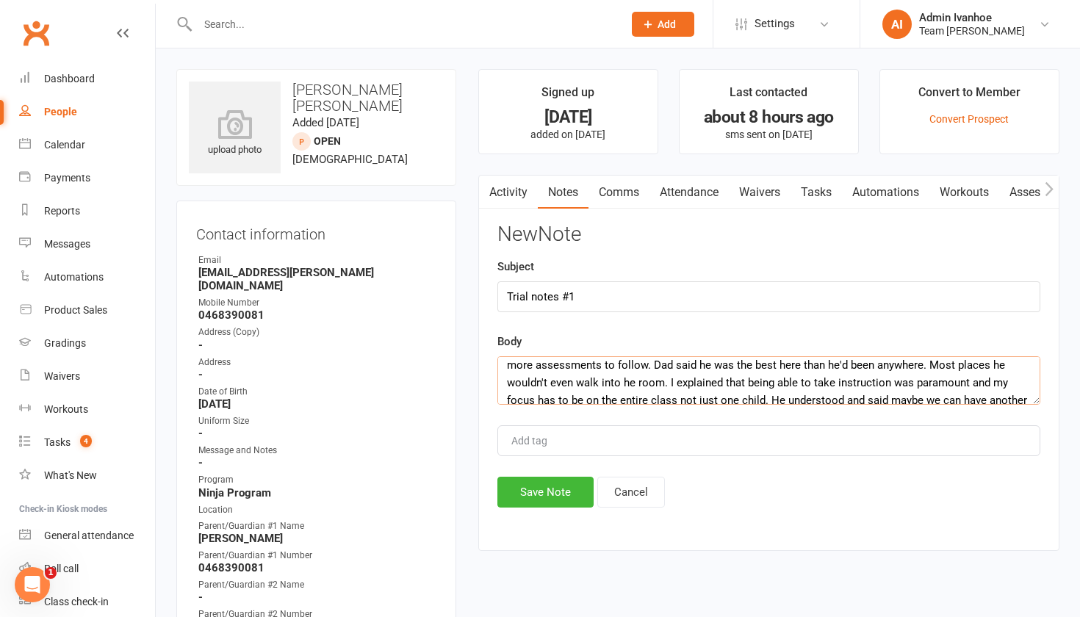
click at [579, 383] on textarea "Taha was 15 mins late so walked in, in the middle of the class. His dad was rea…" at bounding box center [768, 380] width 543 height 48
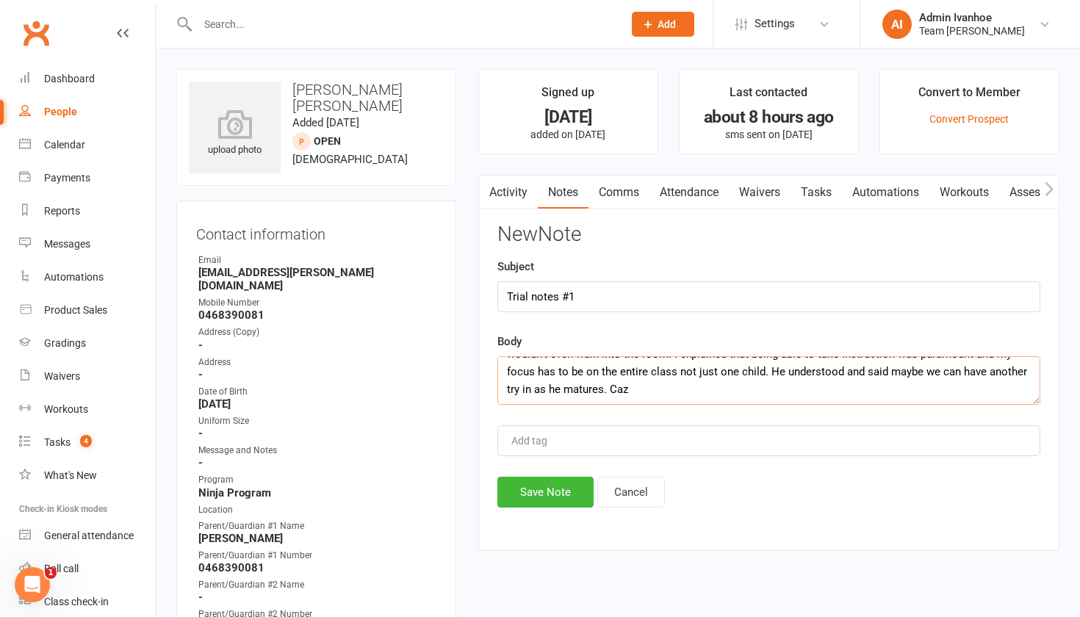
scroll to position [71, 0]
type textarea "Taha was 15 mins late so walked in, in the middle of the class. His dad was rea…"
click at [574, 482] on button "Save Note" at bounding box center [545, 492] width 96 height 31
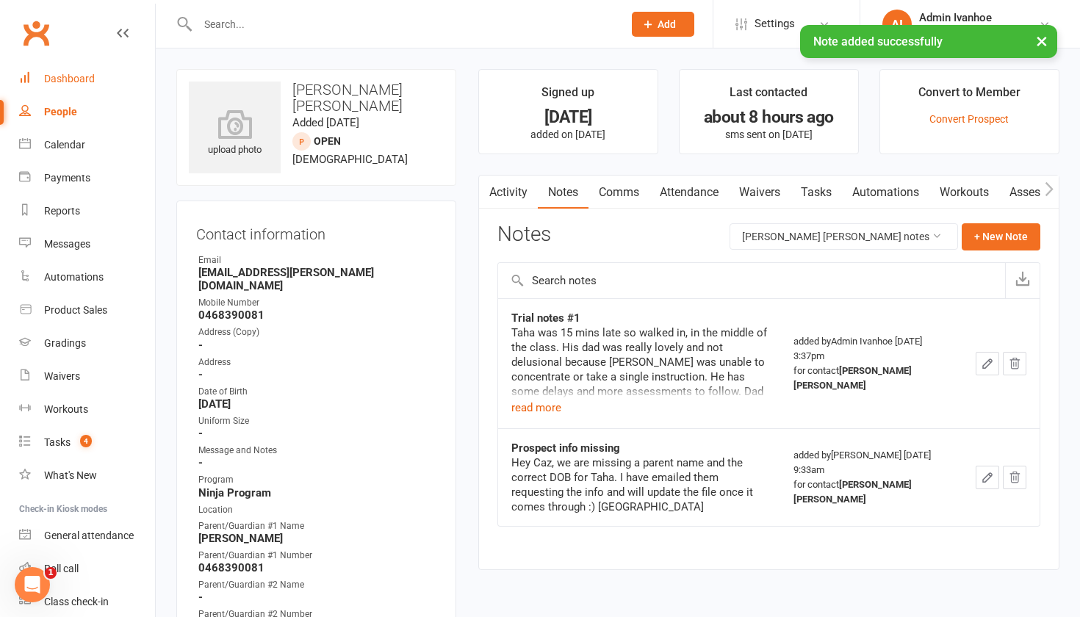
click at [78, 65] on link "Dashboard" at bounding box center [87, 78] width 136 height 33
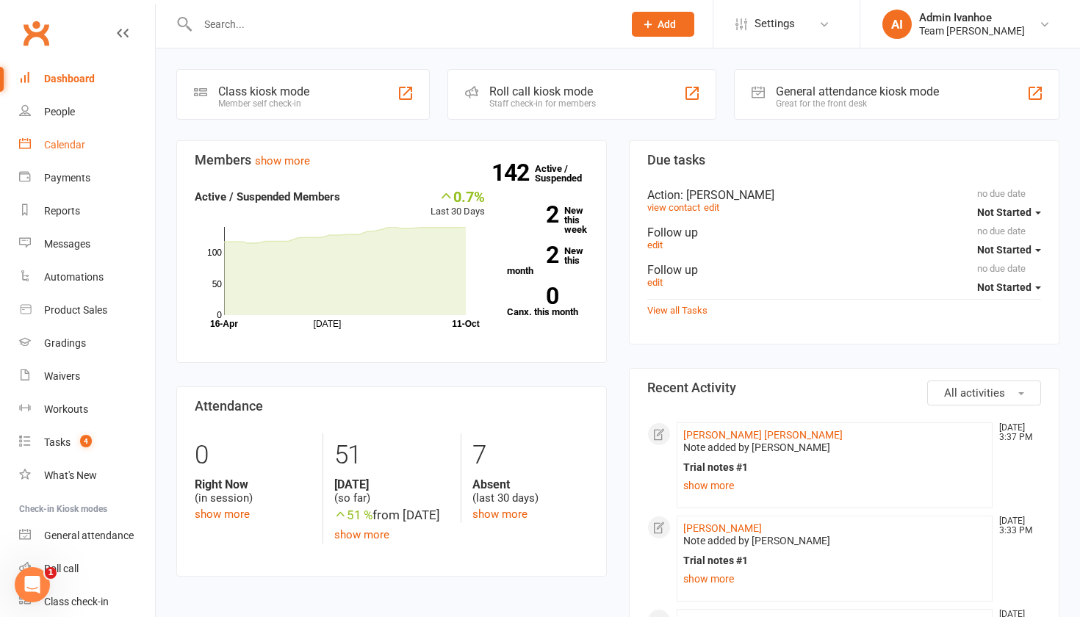
click at [64, 143] on div "Calendar" at bounding box center [64, 145] width 41 height 12
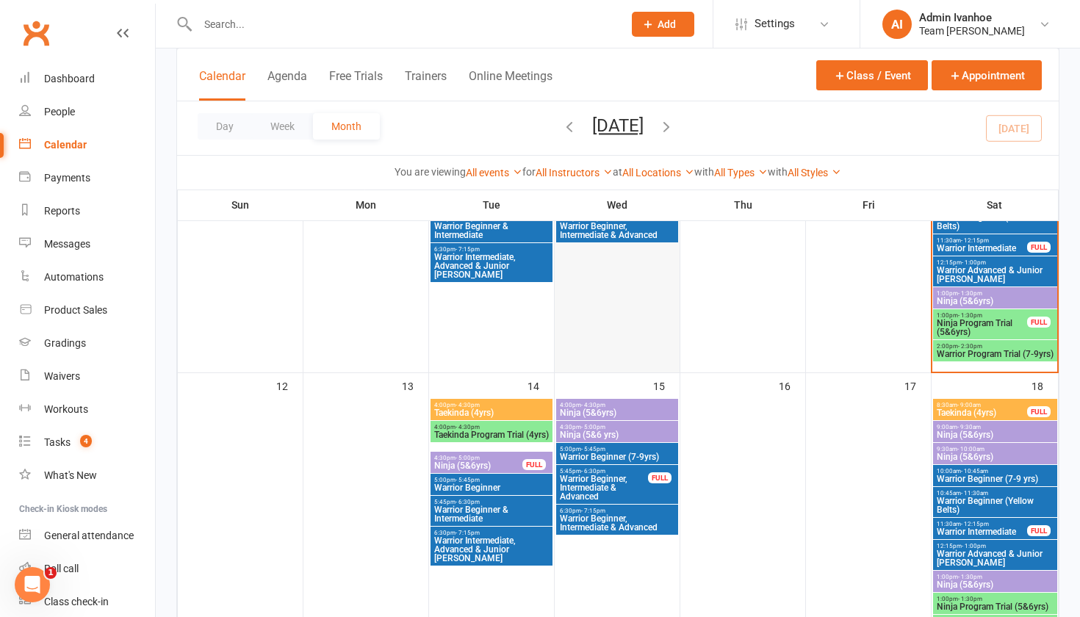
scroll to position [496, 0]
click at [991, 247] on span "Warrior Intermediate" at bounding box center [982, 249] width 92 height 9
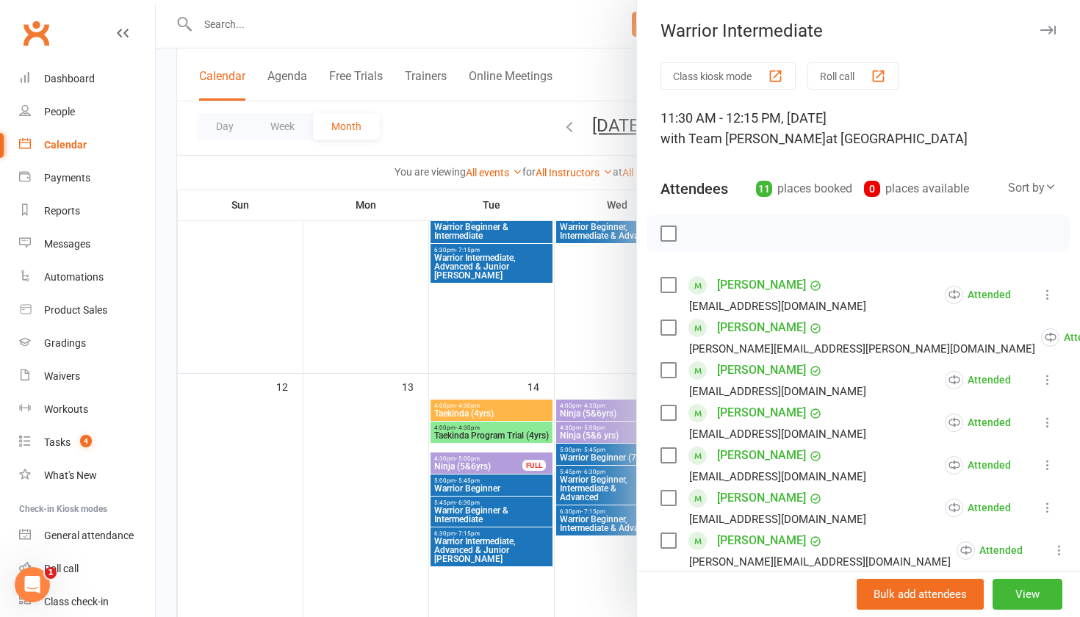
scroll to position [0, 0]
click at [1052, 27] on icon "button" at bounding box center [1047, 30] width 15 height 9
